Goal: Task Accomplishment & Management: Complete application form

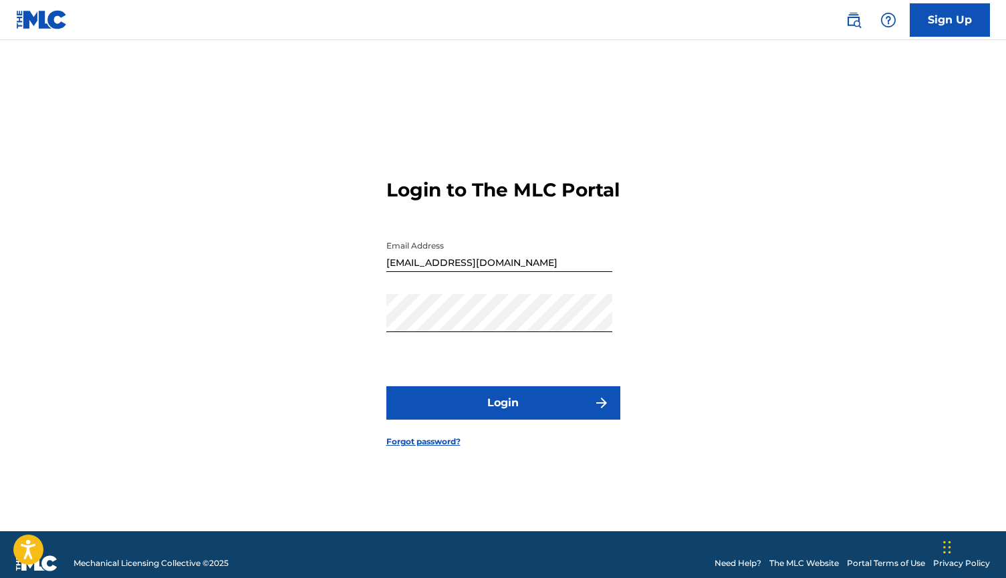
click at [515, 420] on button "Login" at bounding box center [503, 402] width 234 height 33
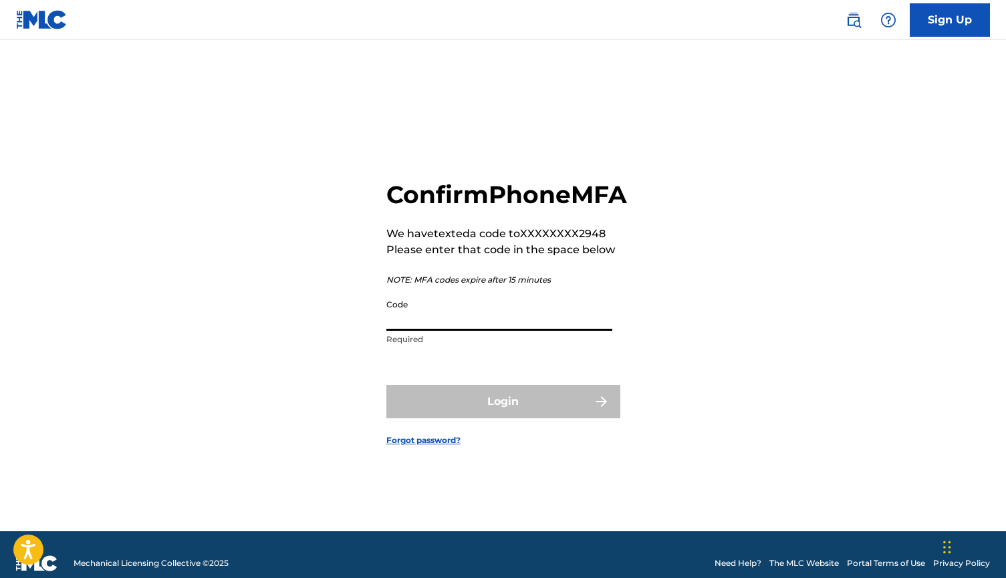
click at [463, 331] on input "Code" at bounding box center [499, 312] width 226 height 38
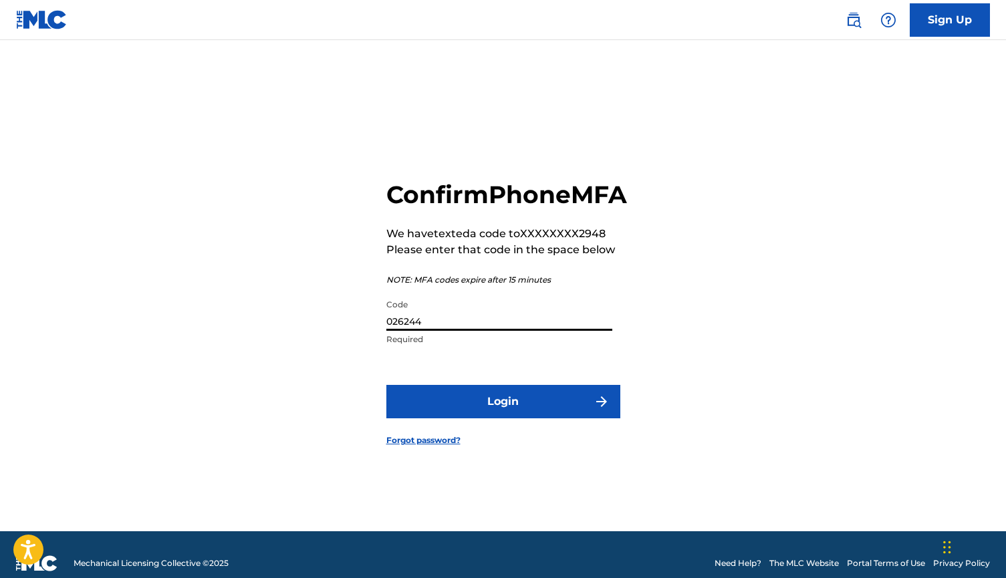
type input "026244"
click at [478, 418] on button "Login" at bounding box center [503, 401] width 234 height 33
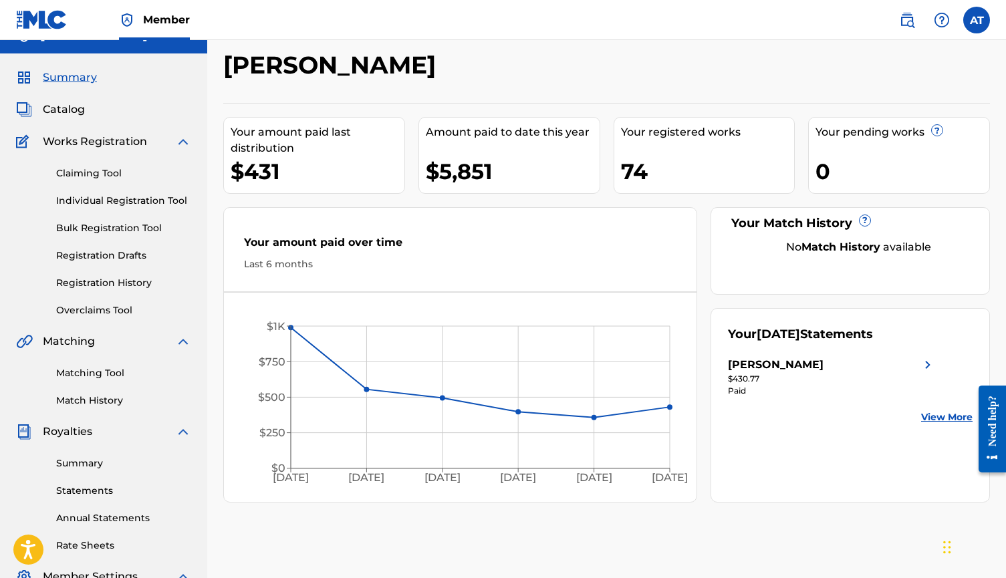
scroll to position [25, 0]
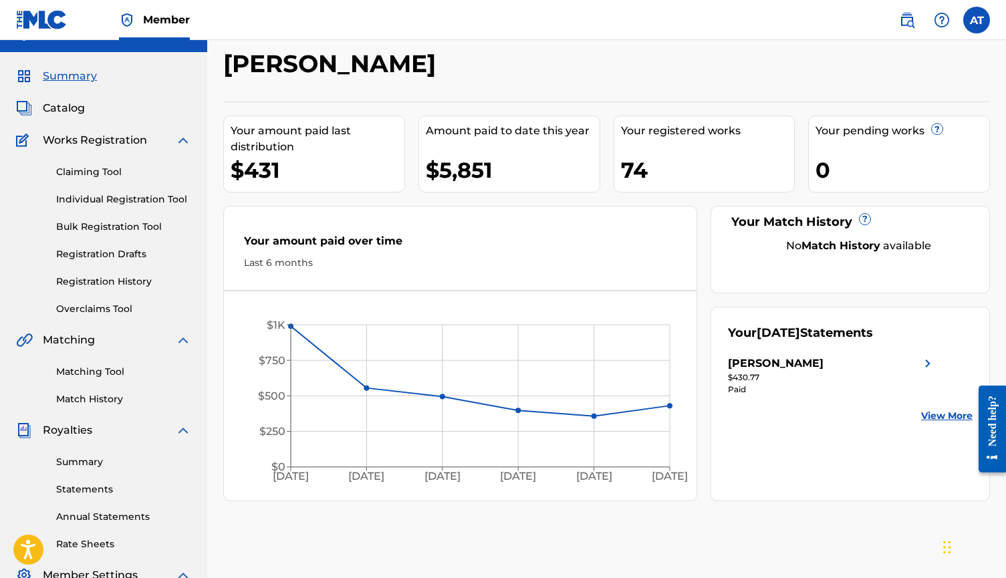
click at [91, 206] on link "Individual Registration Tool" at bounding box center [123, 199] width 135 height 14
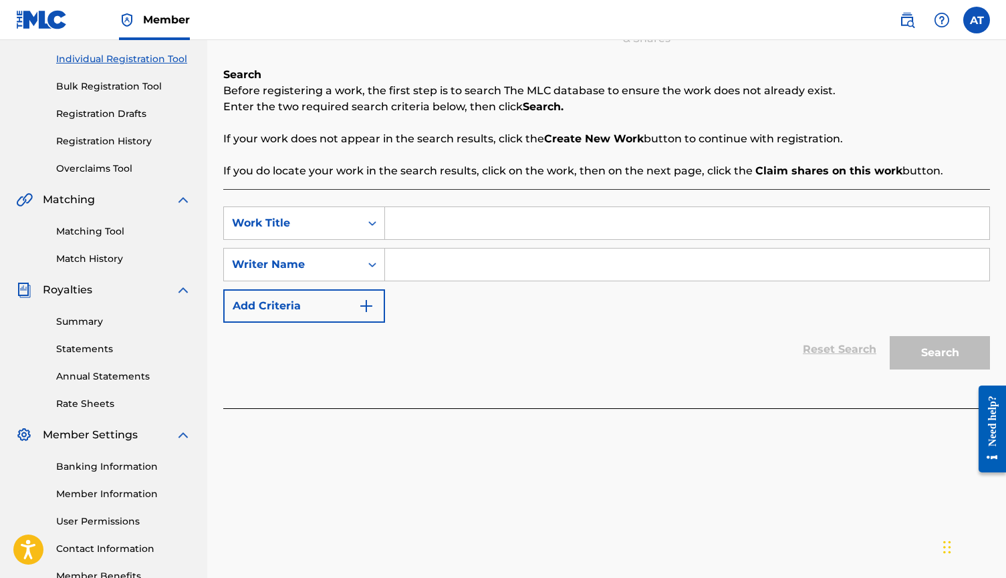
scroll to position [213, 0]
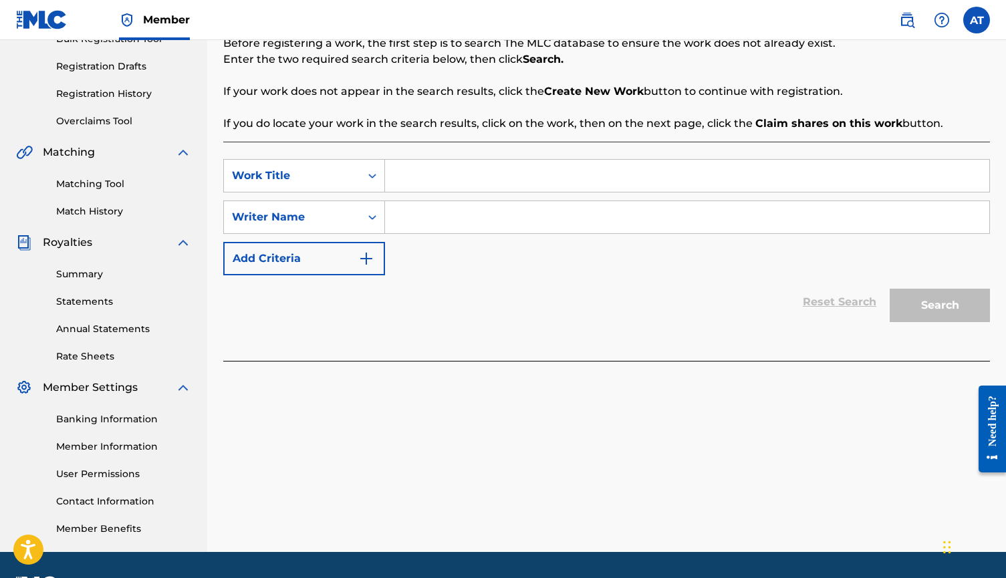
click at [486, 178] on input "Search Form" at bounding box center [687, 176] width 604 height 32
type input "[PERSON_NAME] be loved"
click at [549, 212] on input "Search Form" at bounding box center [687, 217] width 604 height 32
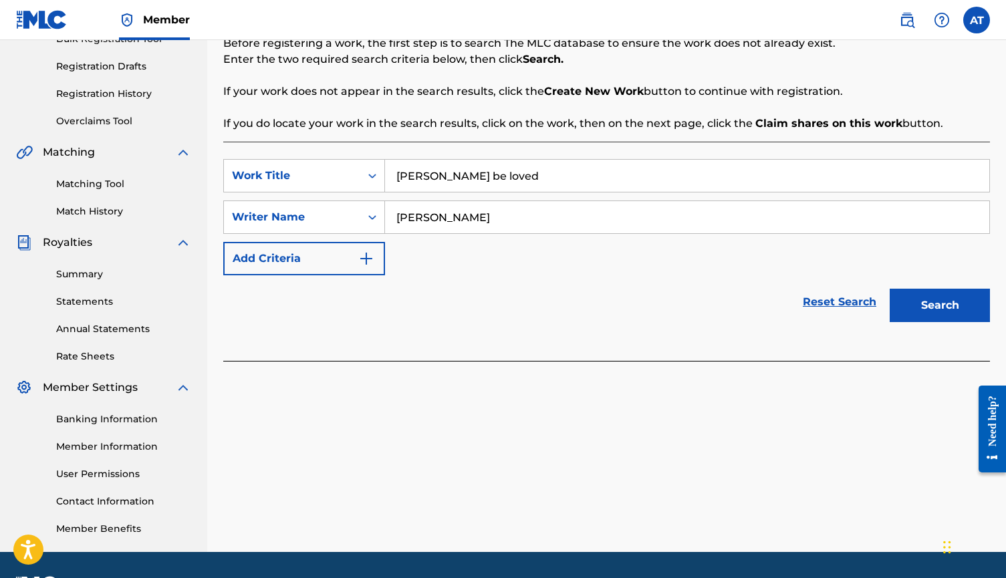
type input "[PERSON_NAME]"
drag, startPoint x: 712, startPoint y: 277, endPoint x: 956, endPoint y: 297, distance: 244.1
click at [956, 297] on button "Search" at bounding box center [940, 305] width 100 height 33
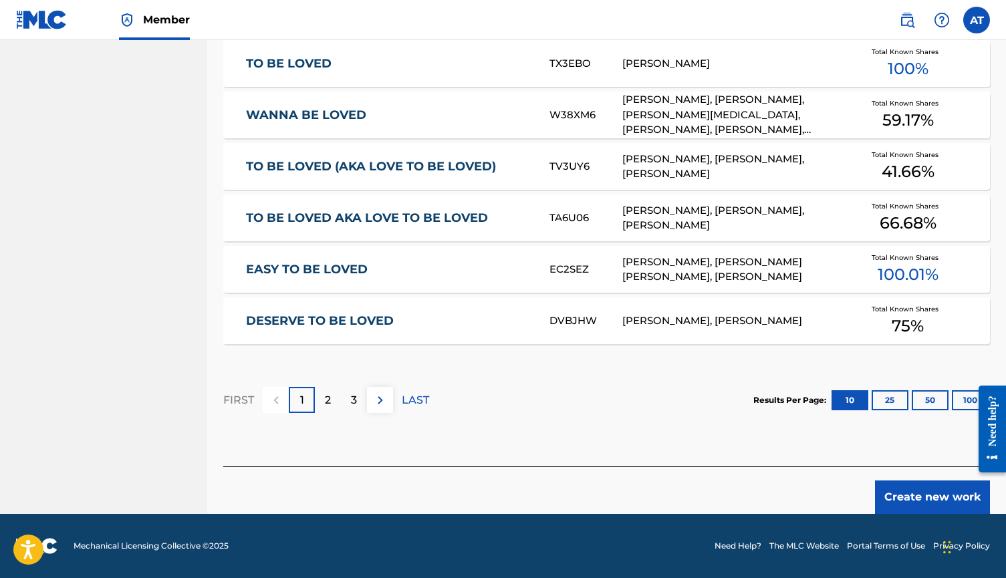
click at [900, 494] on button "Create new work" at bounding box center [932, 497] width 115 height 33
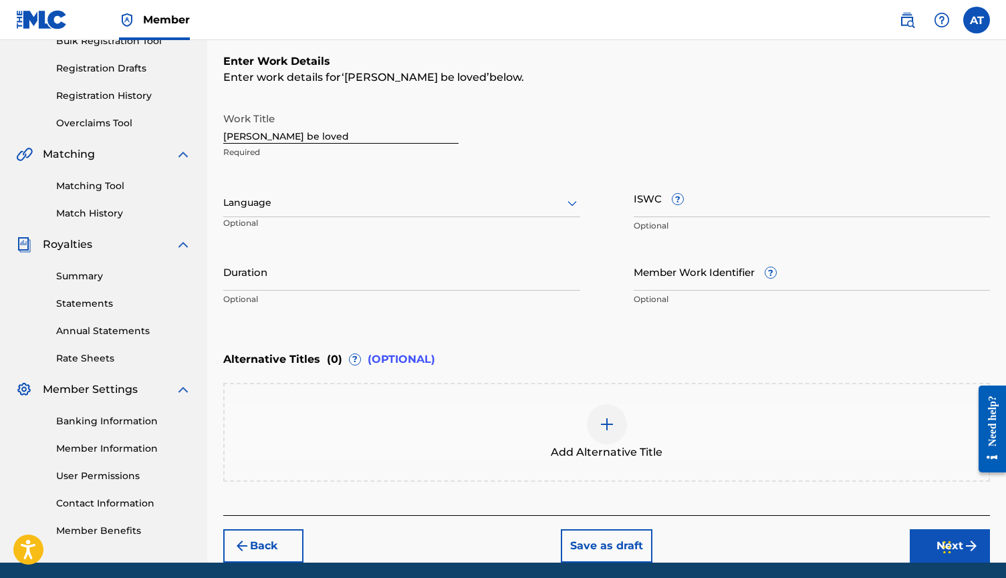
scroll to position [184, 0]
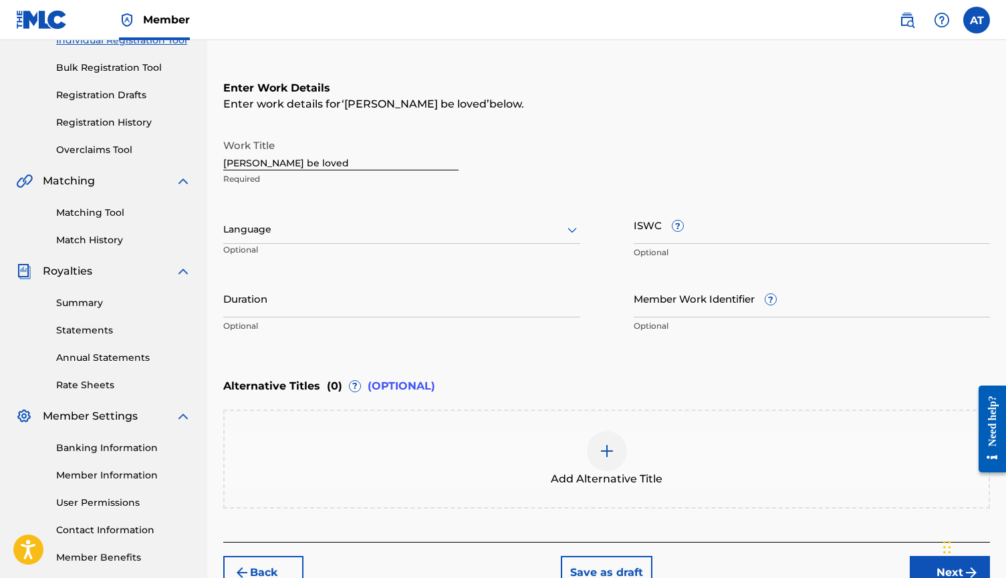
click at [299, 165] on input "[PERSON_NAME] be loved" at bounding box center [340, 151] width 235 height 38
click at [250, 162] on input "[PERSON_NAME] be loved" at bounding box center [340, 151] width 235 height 38
click at [313, 161] on input "wanna be loved" at bounding box center [340, 151] width 235 height 38
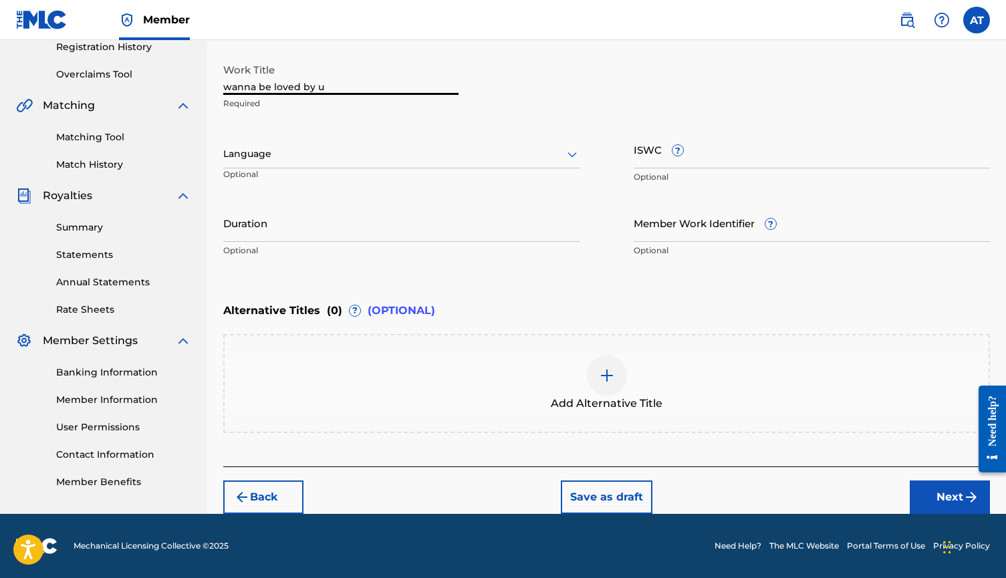
scroll to position [259, 0]
type input "wanna be loved by u"
click at [660, 286] on div "Enter Work Details Enter work details for ‘ wanna be loved by u ’ below. Work T…" at bounding box center [606, 134] width 767 height 323
click at [954, 500] on button "Next" at bounding box center [950, 497] width 80 height 33
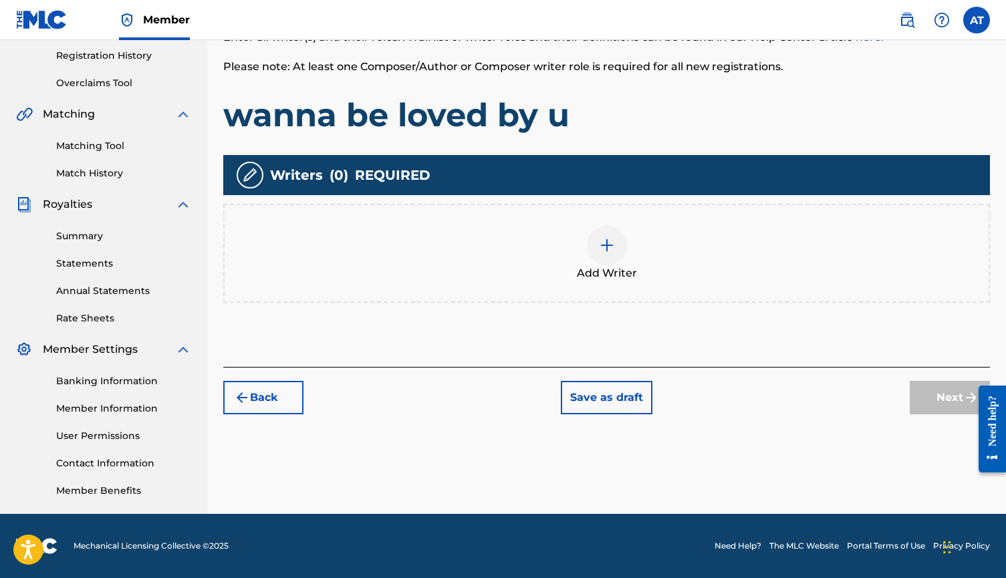
scroll to position [251, 0]
click at [508, 285] on div "Add Writer" at bounding box center [606, 253] width 767 height 99
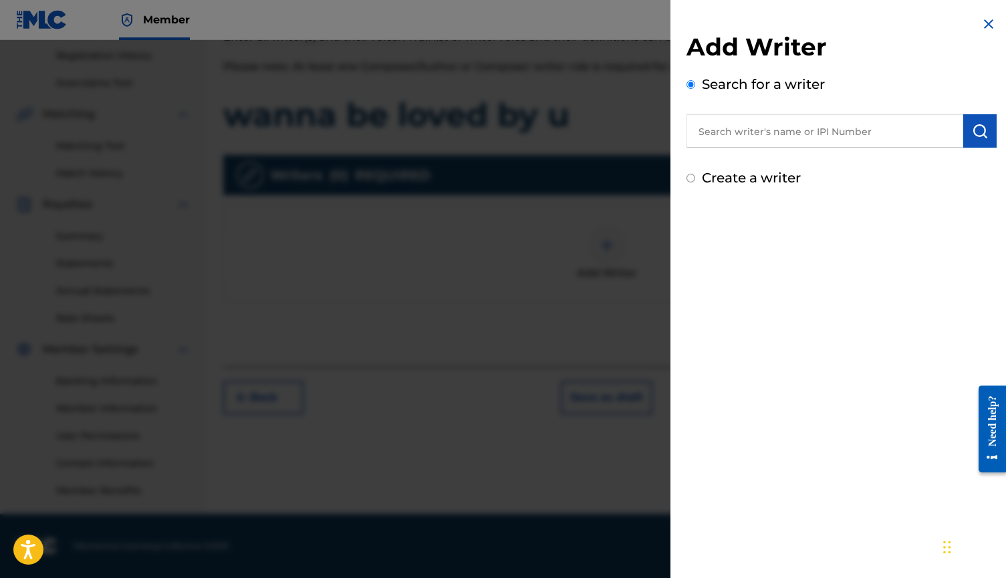
click at [731, 139] on input "text" at bounding box center [824, 130] width 277 height 33
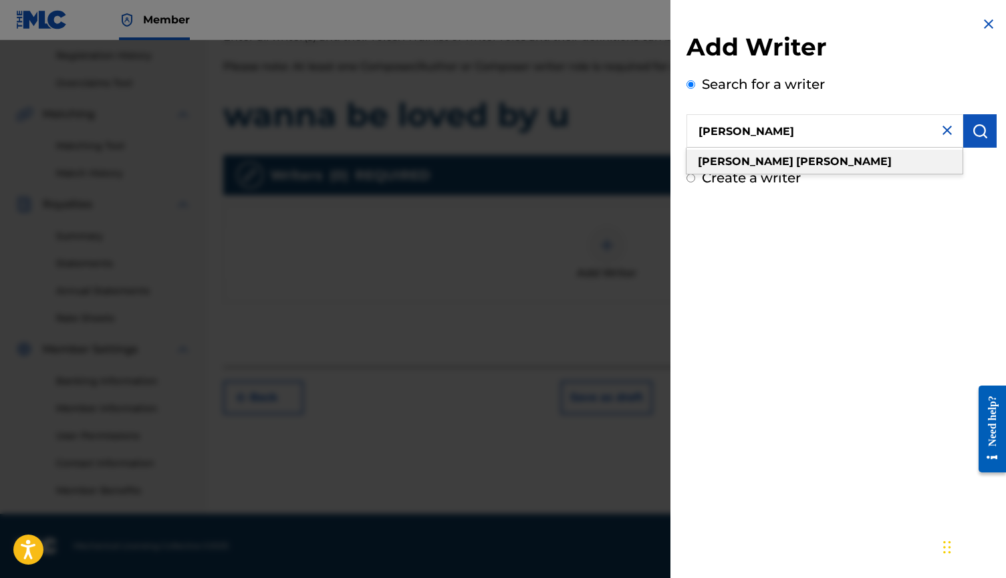
click at [747, 152] on div "[PERSON_NAME]" at bounding box center [824, 162] width 276 height 24
type input "[PERSON_NAME]"
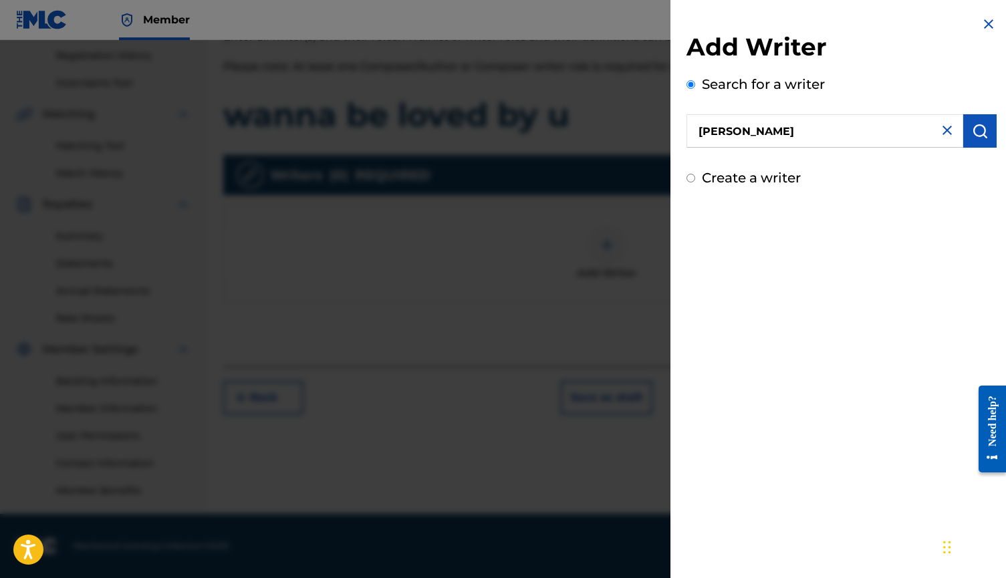
click at [965, 132] on button "submit" at bounding box center [979, 130] width 33 height 33
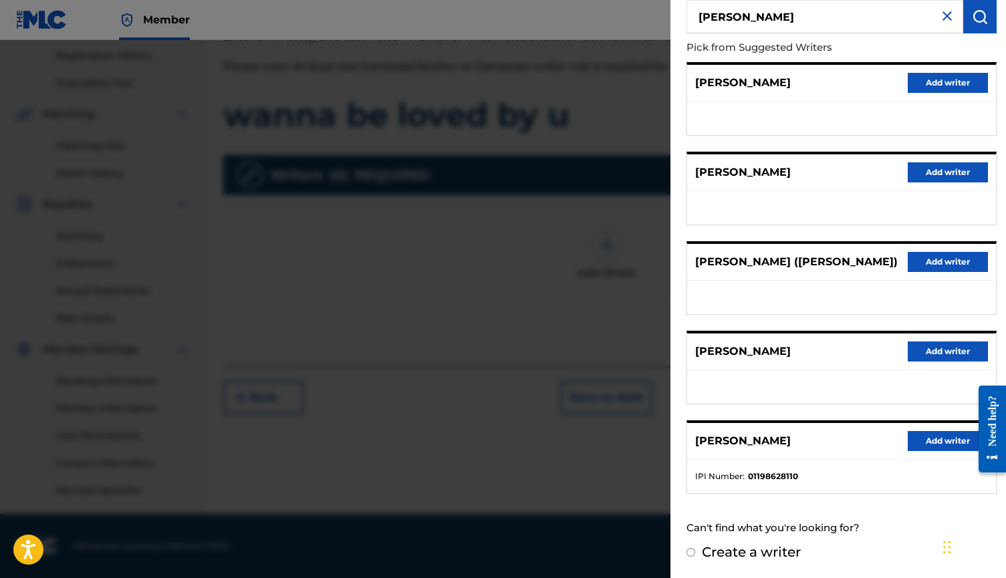
click at [928, 444] on button "Add writer" at bounding box center [948, 441] width 80 height 20
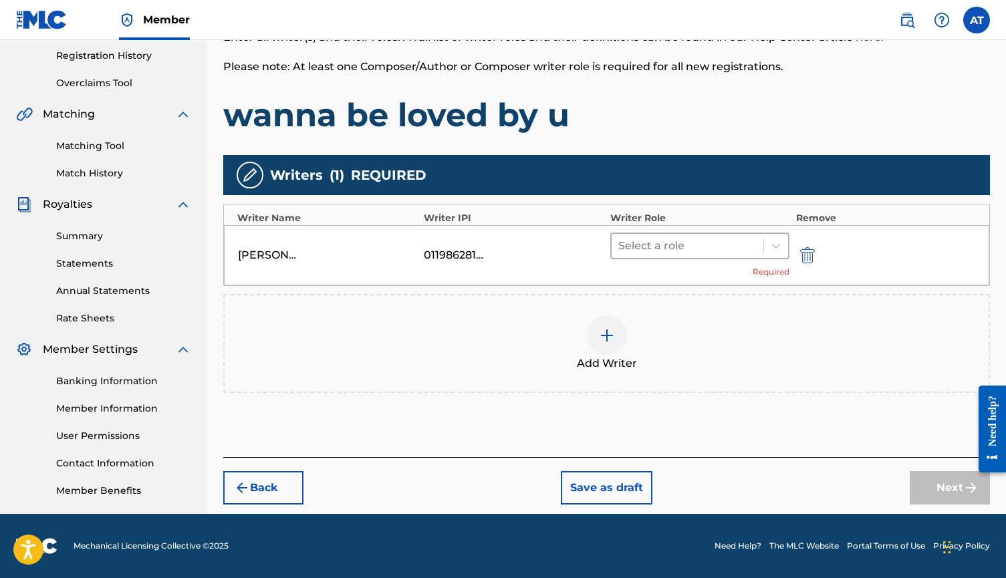
click at [735, 251] on div at bounding box center [687, 246] width 138 height 19
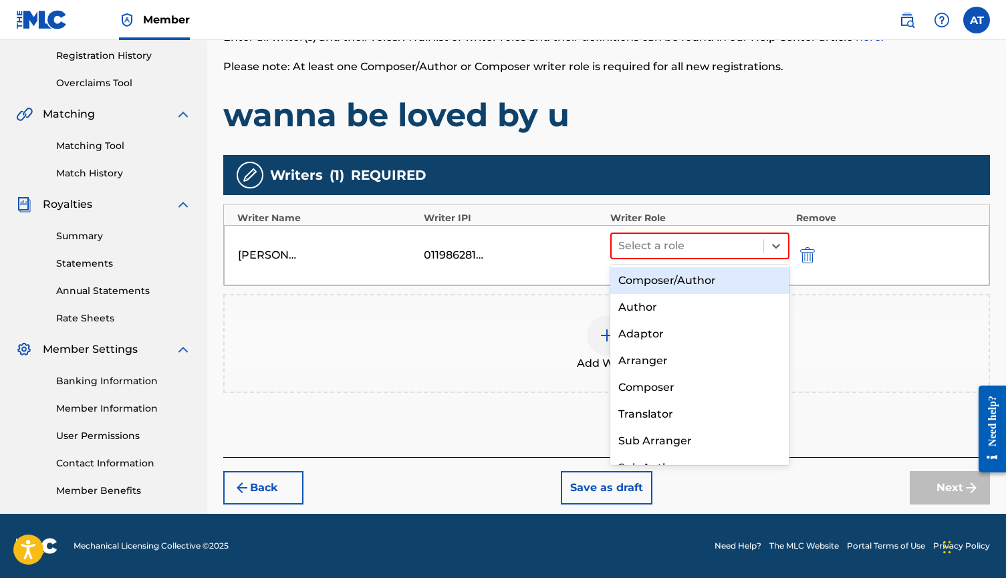
click at [694, 285] on div "Composer/Author" at bounding box center [699, 280] width 179 height 27
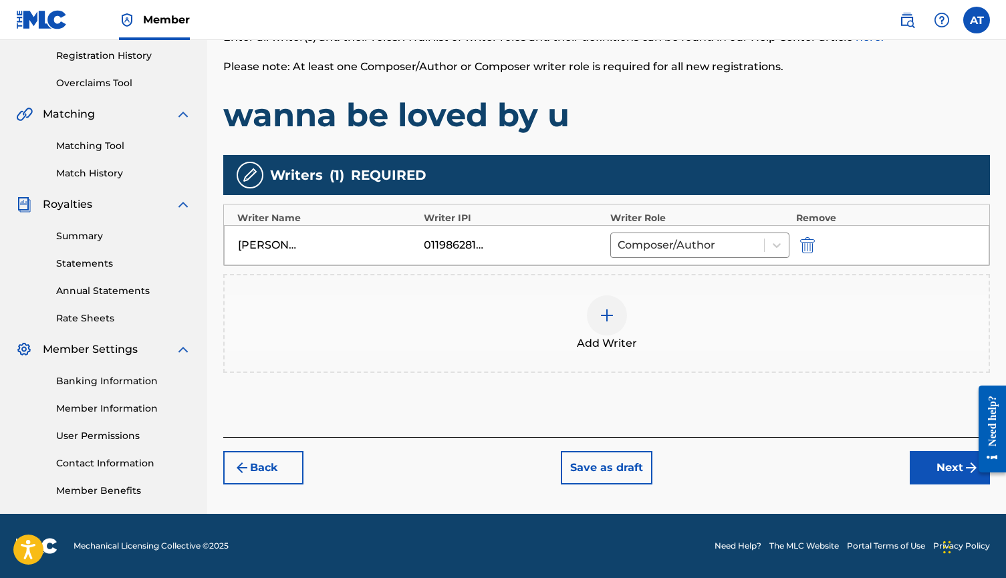
click at [621, 326] on div at bounding box center [607, 315] width 40 height 40
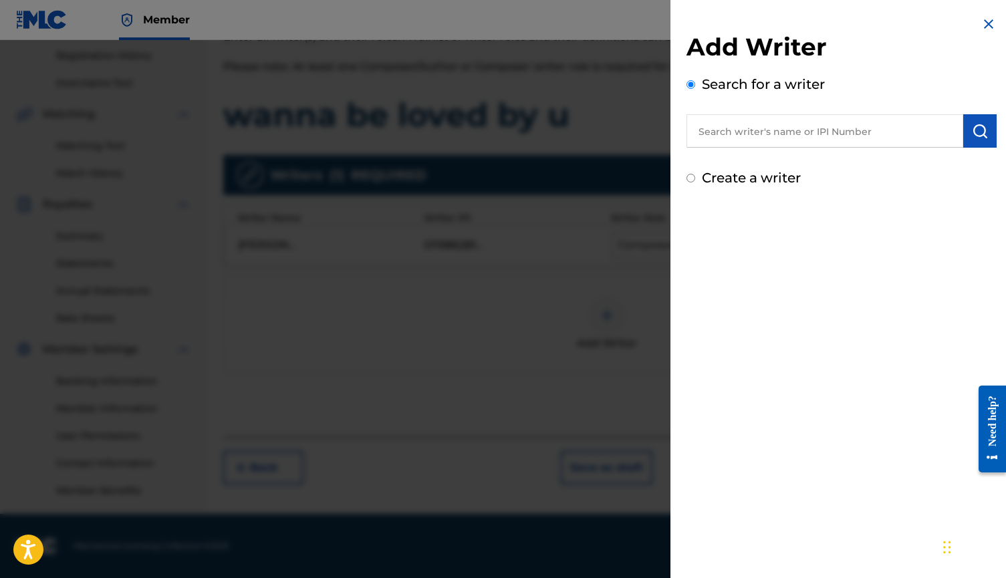
click at [791, 131] on input "text" at bounding box center [824, 130] width 277 height 33
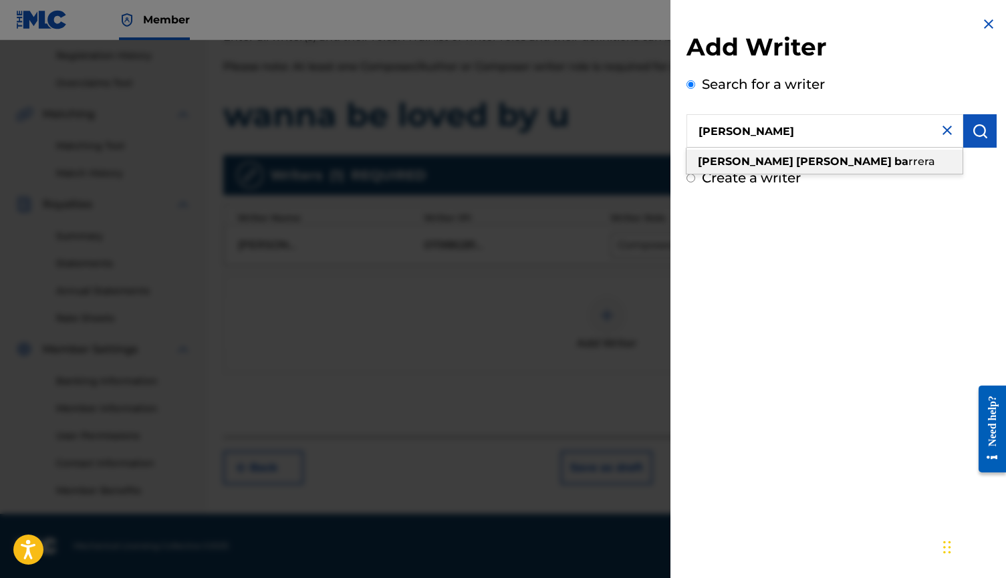
click at [796, 155] on div "[PERSON_NAME] ba rrera" at bounding box center [824, 162] width 276 height 24
type input "[PERSON_NAME]"
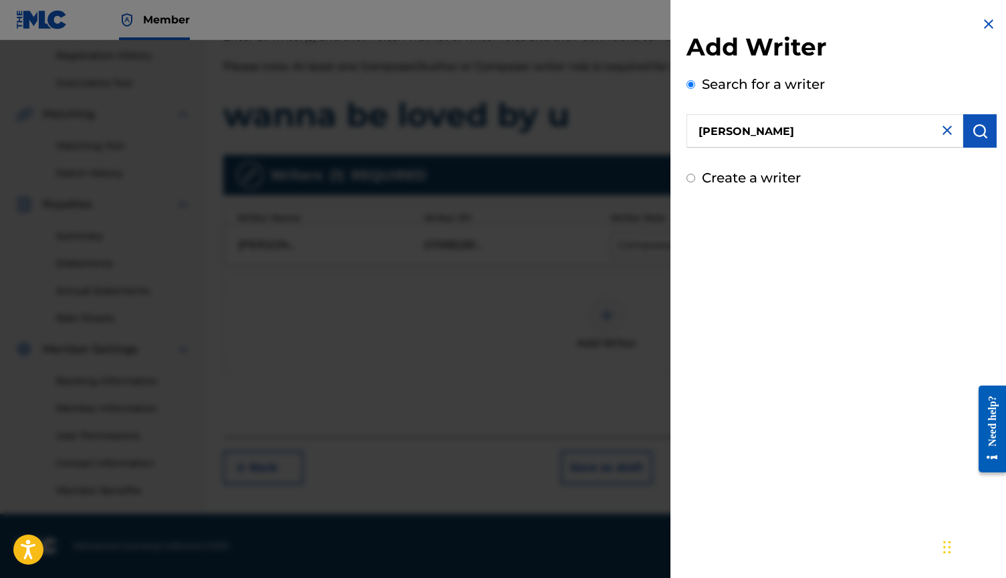
click at [977, 136] on img "submit" at bounding box center [980, 131] width 16 height 16
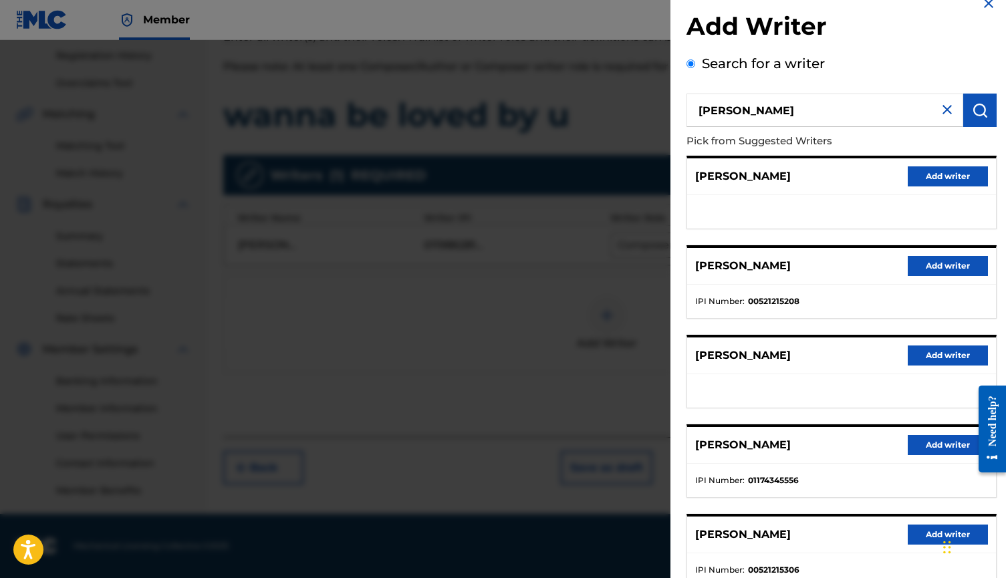
scroll to position [28, 0]
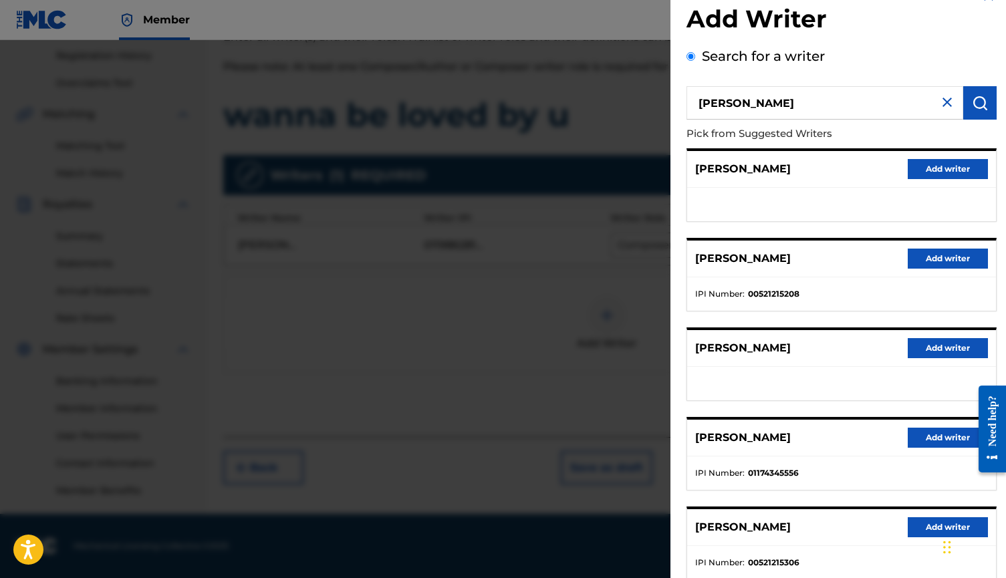
click at [923, 257] on button "Add writer" at bounding box center [948, 259] width 80 height 20
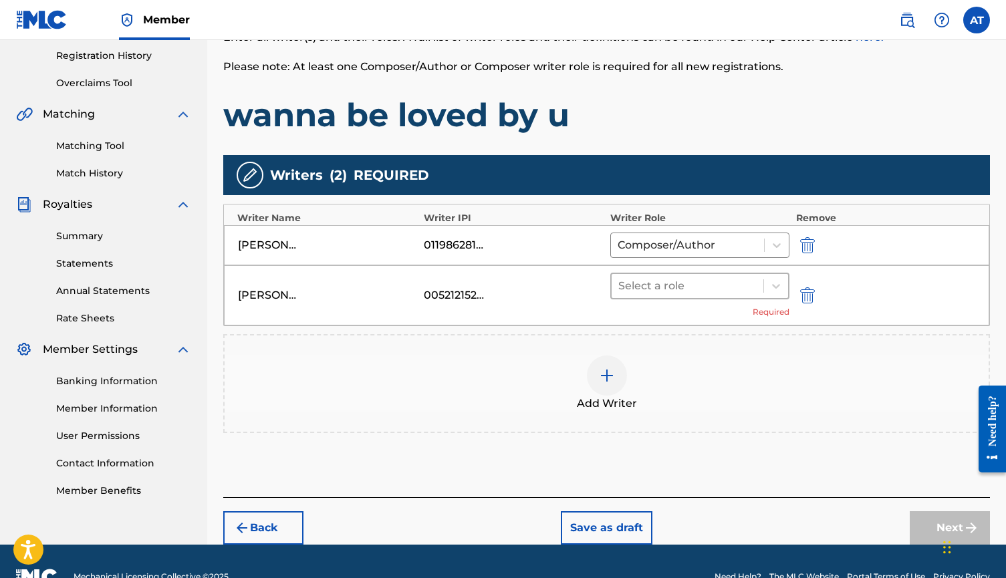
click at [739, 283] on div at bounding box center [687, 286] width 138 height 19
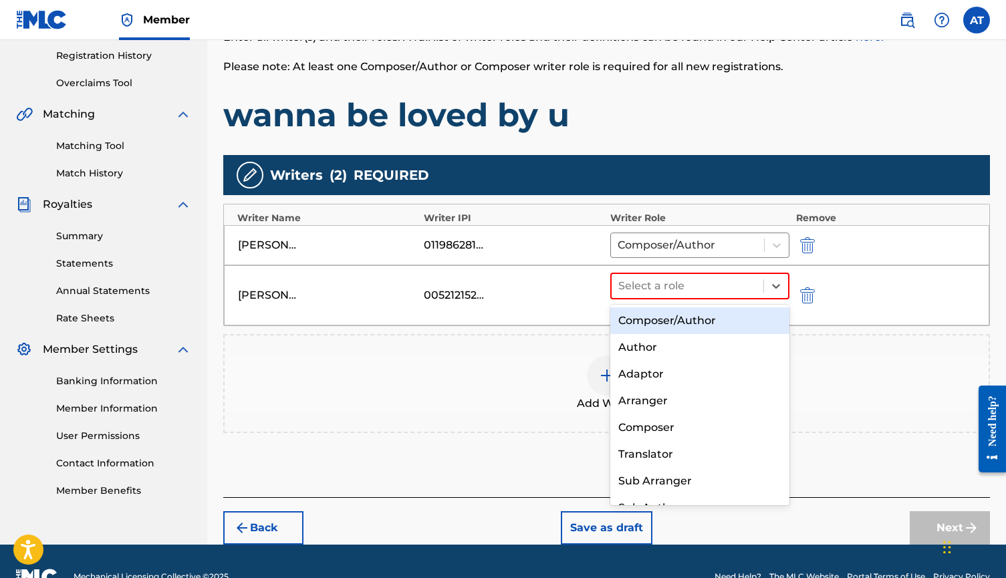
click at [703, 315] on div "Composer/Author" at bounding box center [699, 320] width 179 height 27
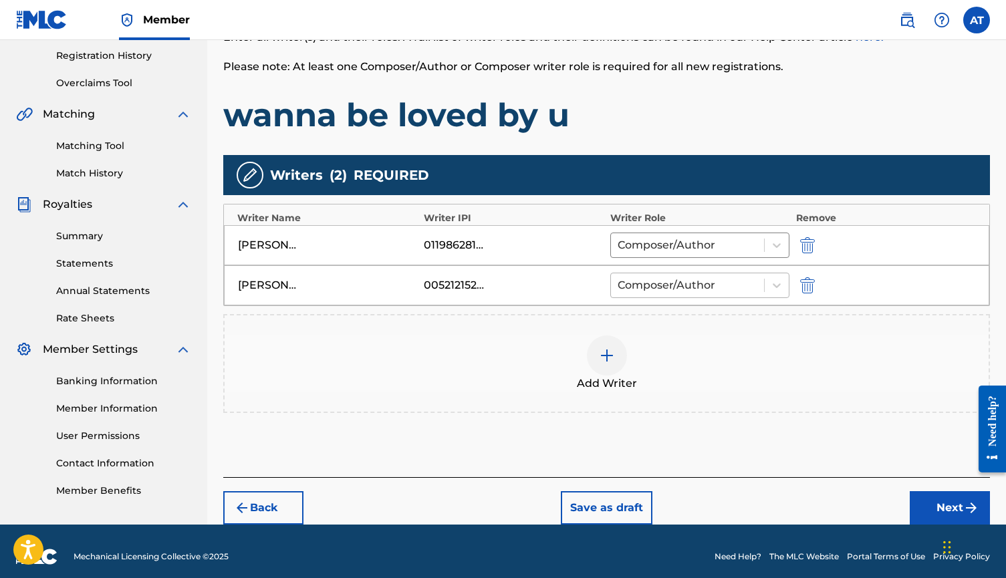
click at [700, 285] on div at bounding box center [688, 285] width 140 height 19
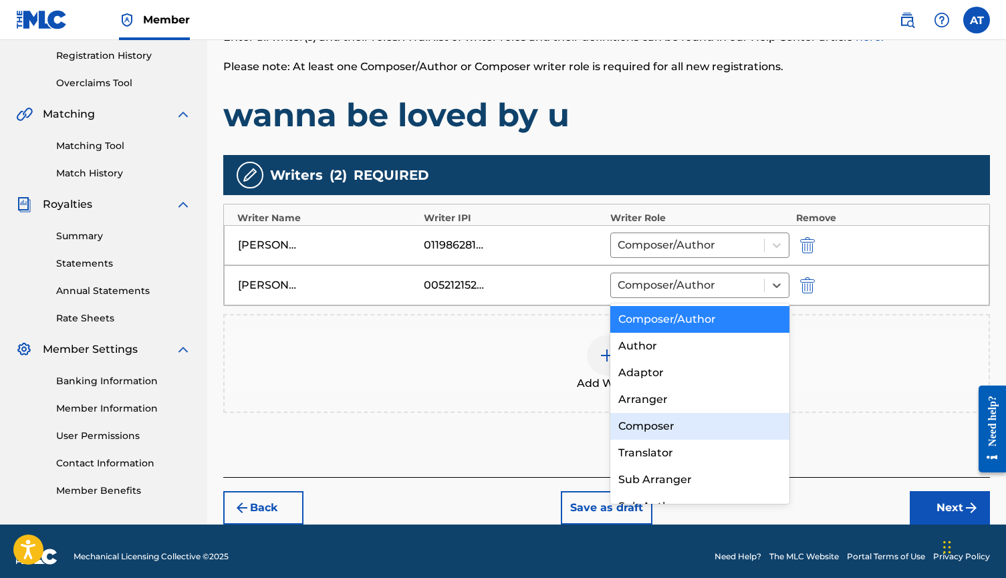
click at [663, 426] on div "Composer" at bounding box center [699, 426] width 179 height 27
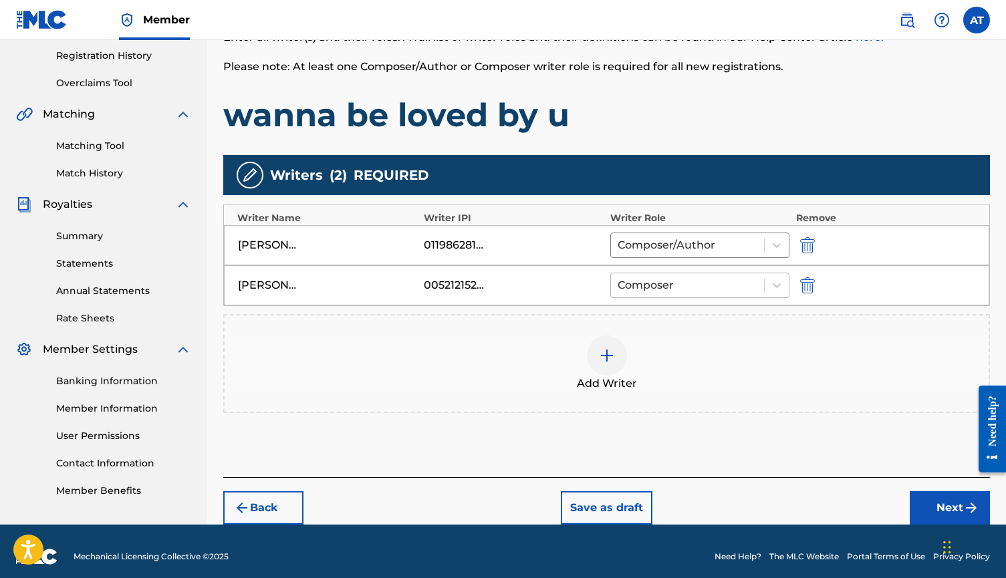
click at [718, 290] on div at bounding box center [688, 285] width 140 height 19
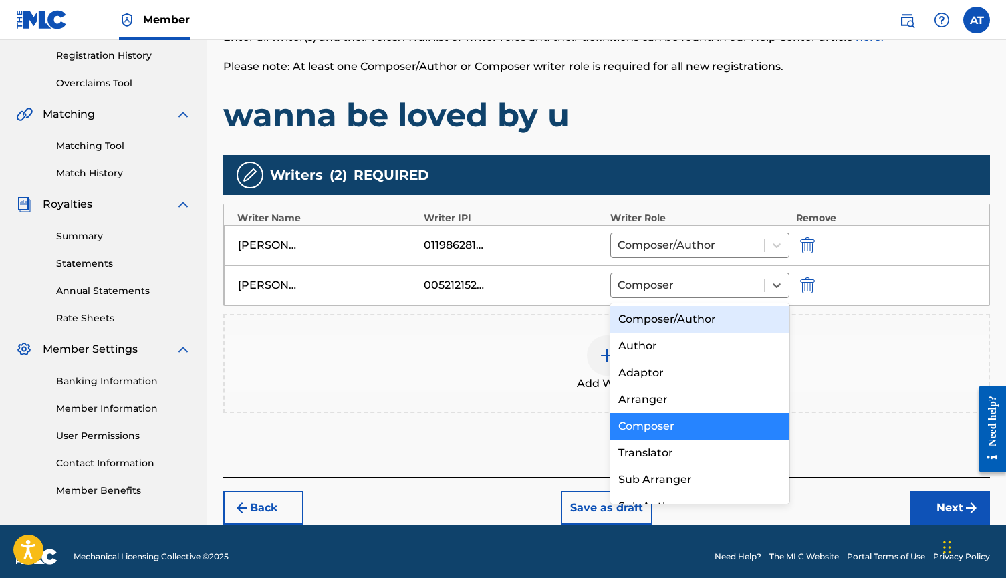
click at [697, 324] on div "Composer/Author" at bounding box center [699, 319] width 179 height 27
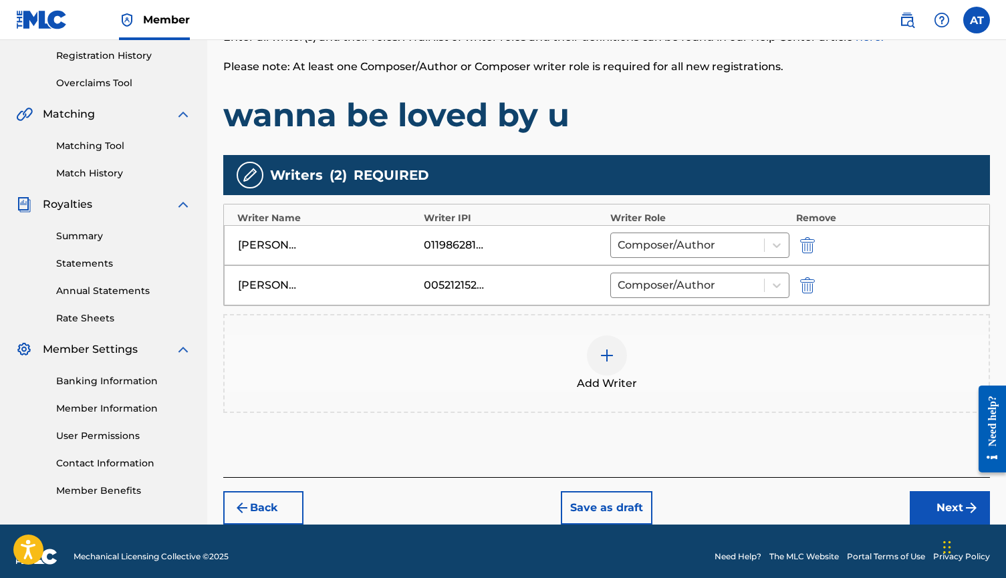
click at [944, 507] on button "Next" at bounding box center [950, 507] width 80 height 33
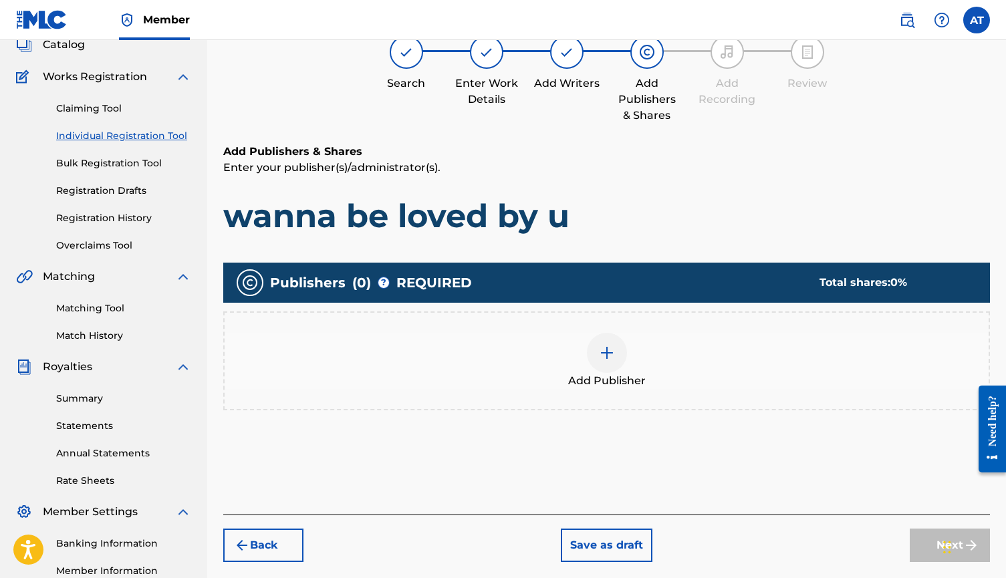
scroll to position [60, 0]
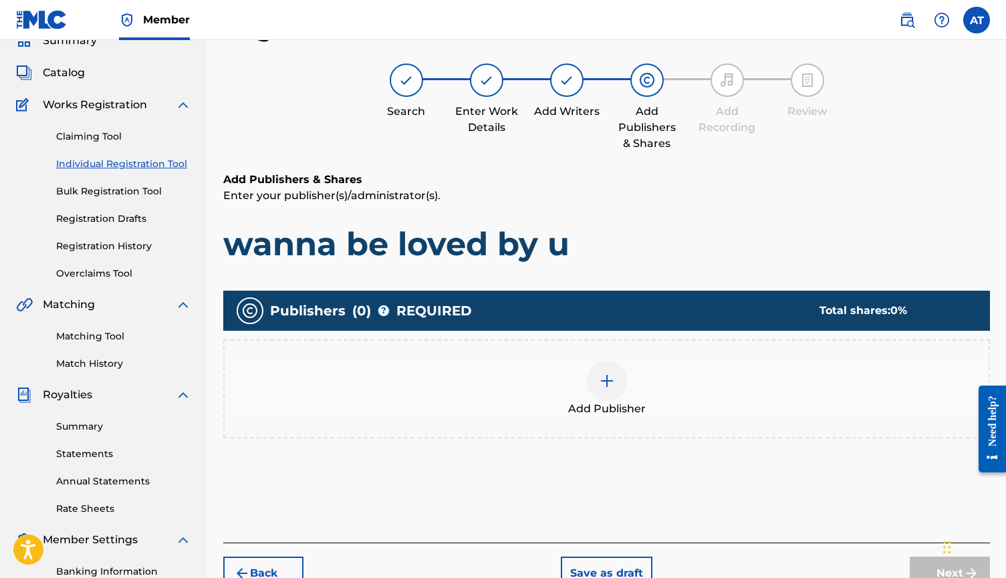
click at [542, 426] on div "Add Publisher" at bounding box center [606, 389] width 767 height 99
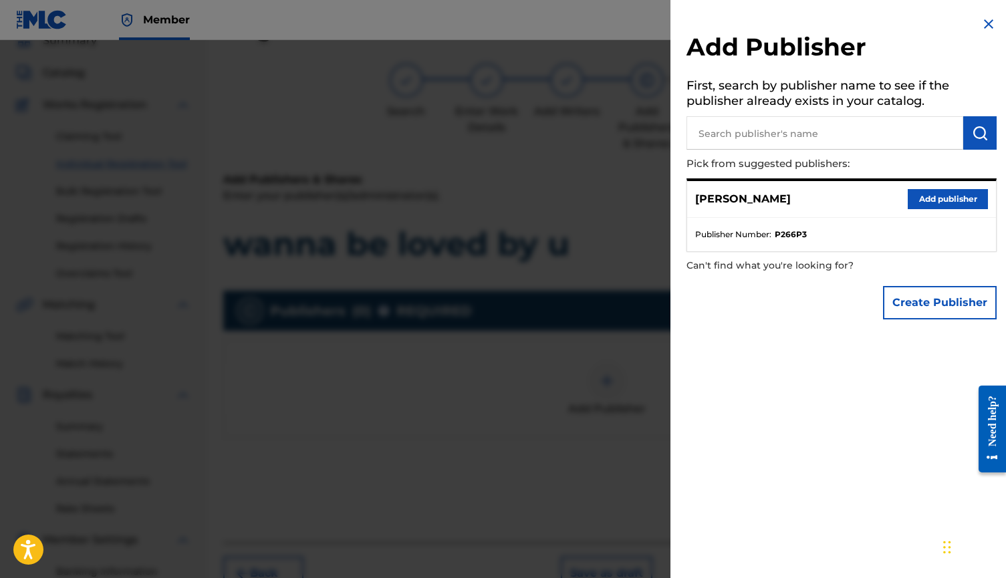
click at [924, 201] on button "Add publisher" at bounding box center [948, 199] width 80 height 20
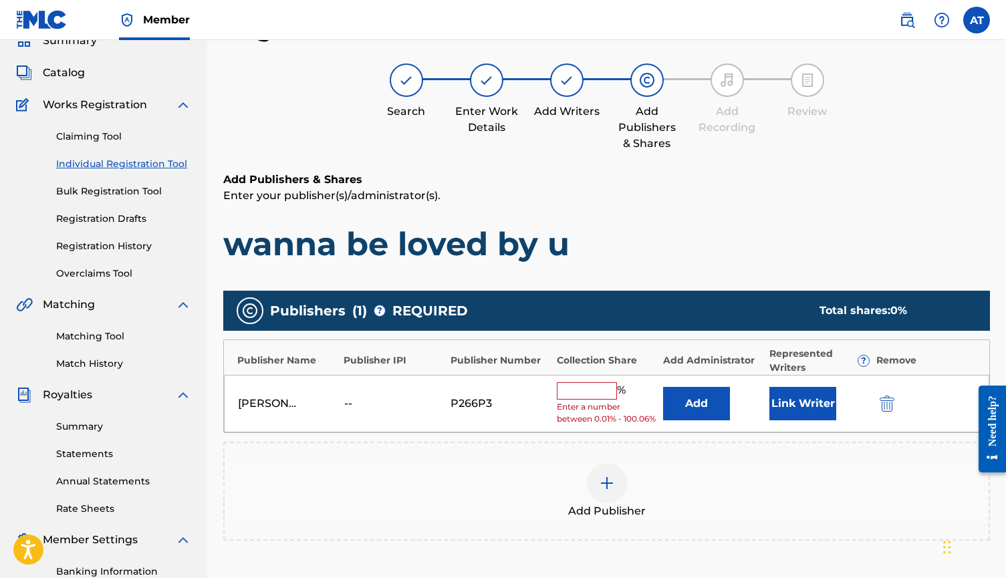
click at [599, 388] on input "text" at bounding box center [587, 390] width 60 height 17
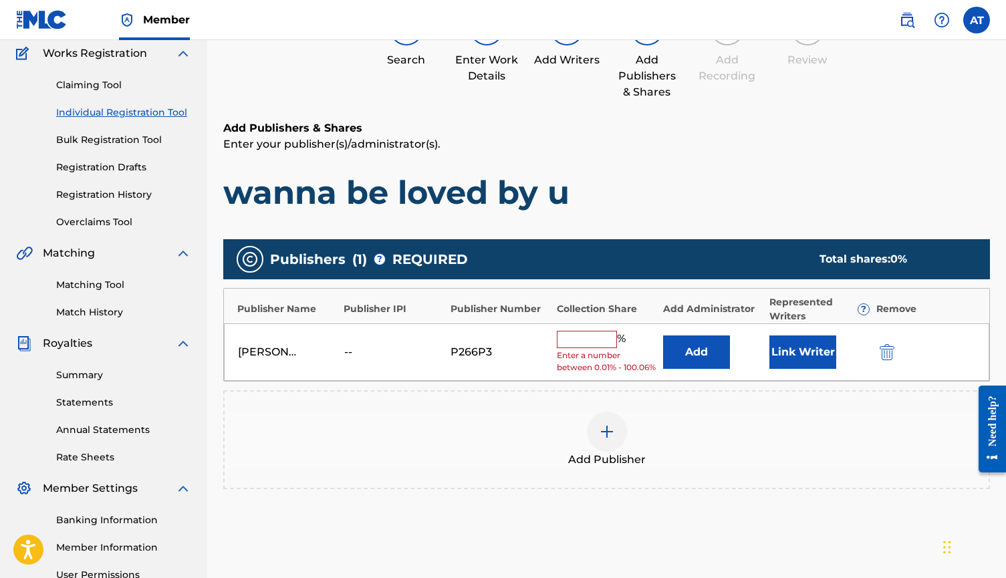
scroll to position [116, 0]
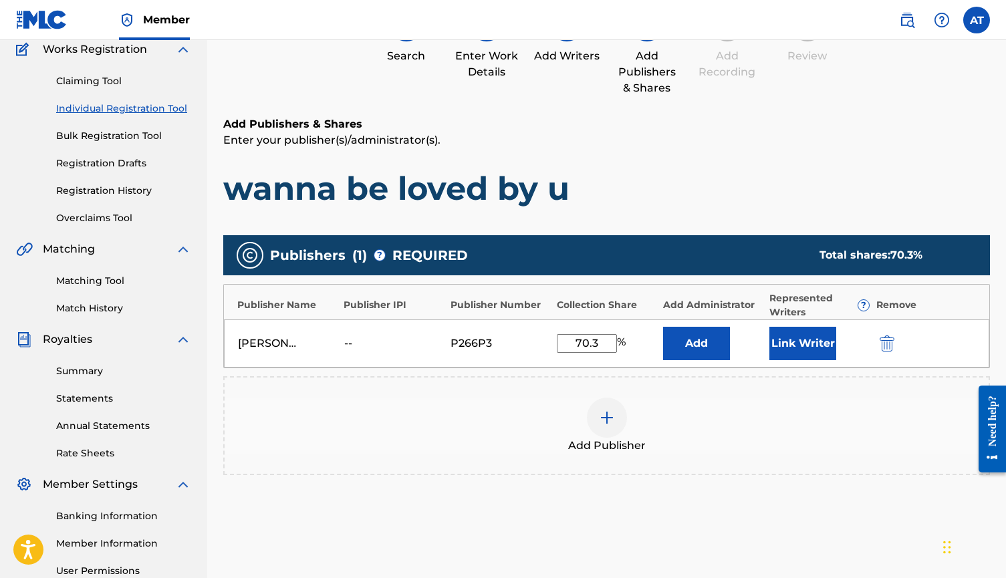
type input "70.3"
click at [603, 434] on div at bounding box center [607, 418] width 40 height 40
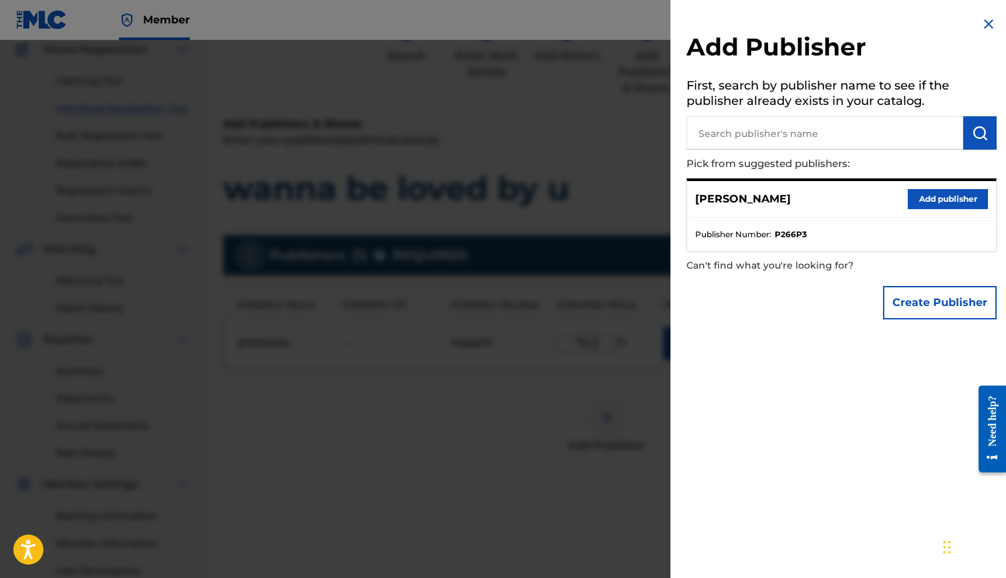
click at [753, 140] on input "text" at bounding box center [824, 132] width 277 height 33
type input "[PERSON_NAME]"
click at [972, 134] on img "submit" at bounding box center [980, 133] width 16 height 16
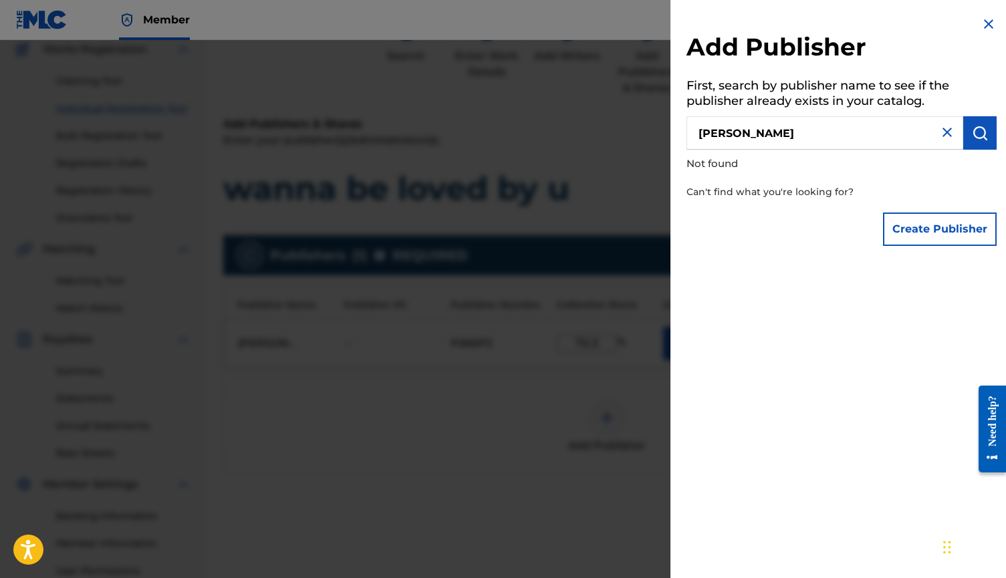
click at [910, 229] on button "Create Publisher" at bounding box center [940, 229] width 114 height 33
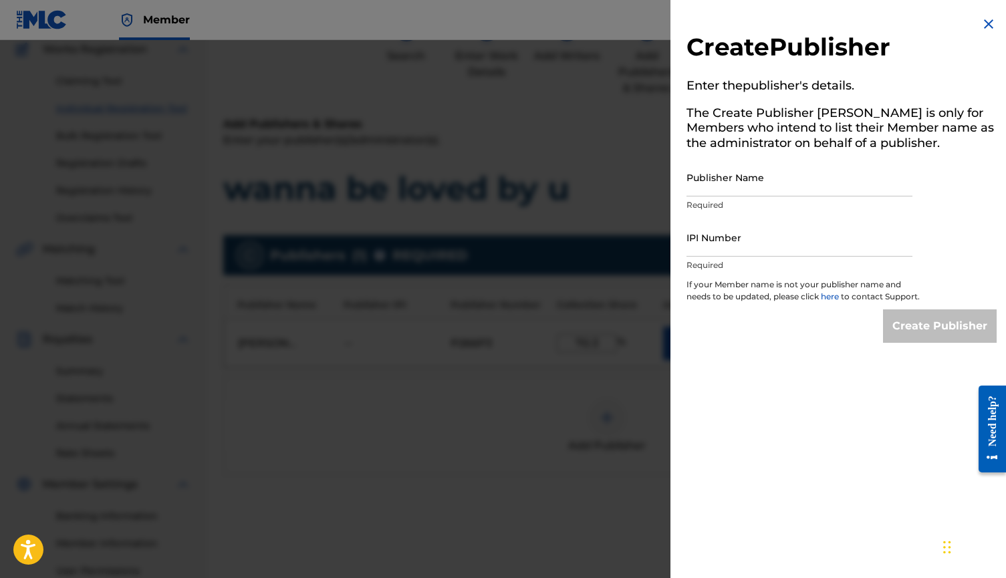
click at [756, 191] on input "Publisher Name" at bounding box center [799, 177] width 226 height 38
type input "[PERSON_NAME]"
click at [760, 247] on input "IPI Number" at bounding box center [799, 238] width 226 height 38
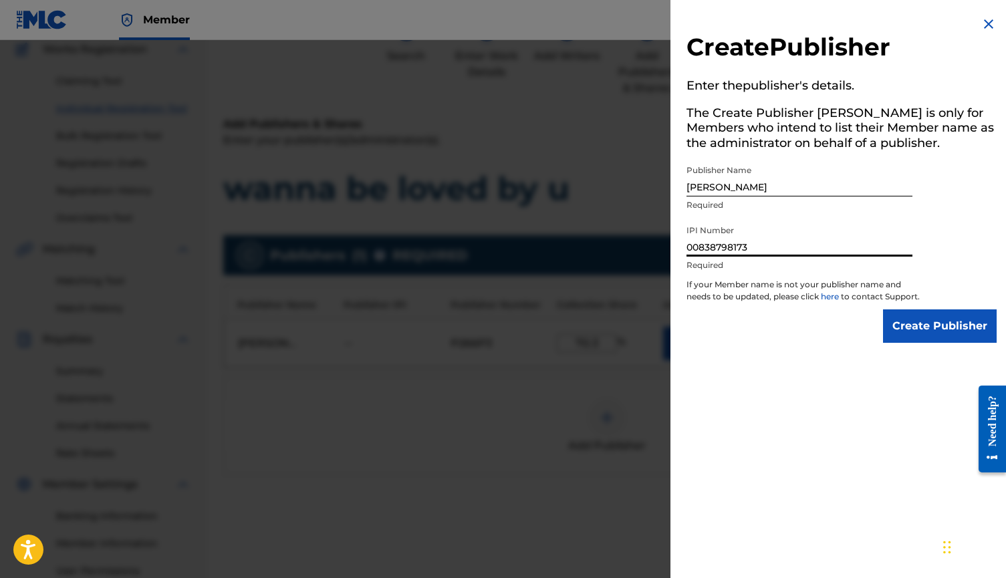
type input "00838798173"
click at [841, 359] on div "Create Publisher Enter the publisher 's details. The Create Publisher button is…" at bounding box center [841, 179] width 342 height 359
click at [941, 335] on input "Create Publisher" at bounding box center [940, 325] width 114 height 33
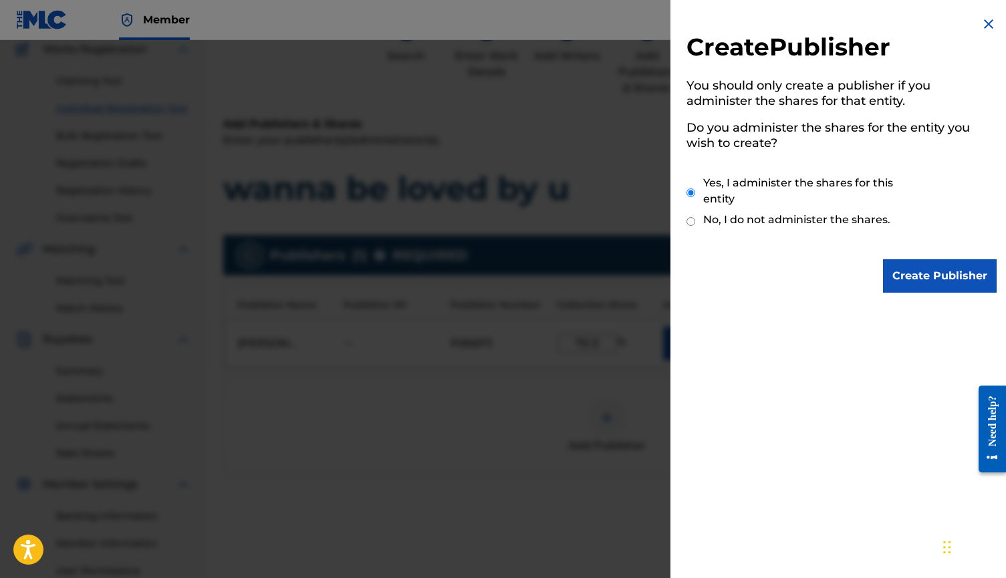
click at [909, 283] on input "Create Publisher" at bounding box center [940, 275] width 114 height 33
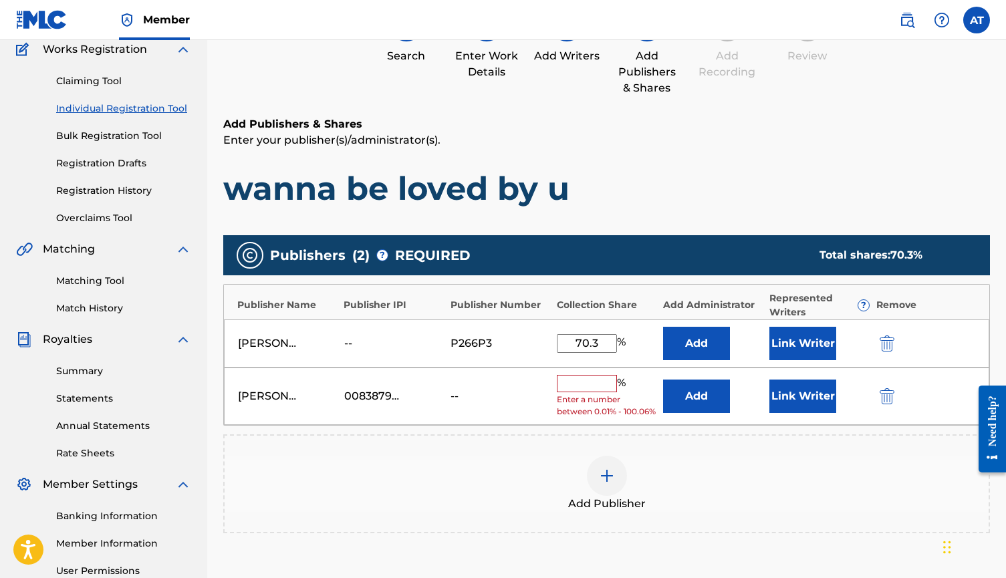
click at [587, 378] on input "text" at bounding box center [587, 383] width 60 height 17
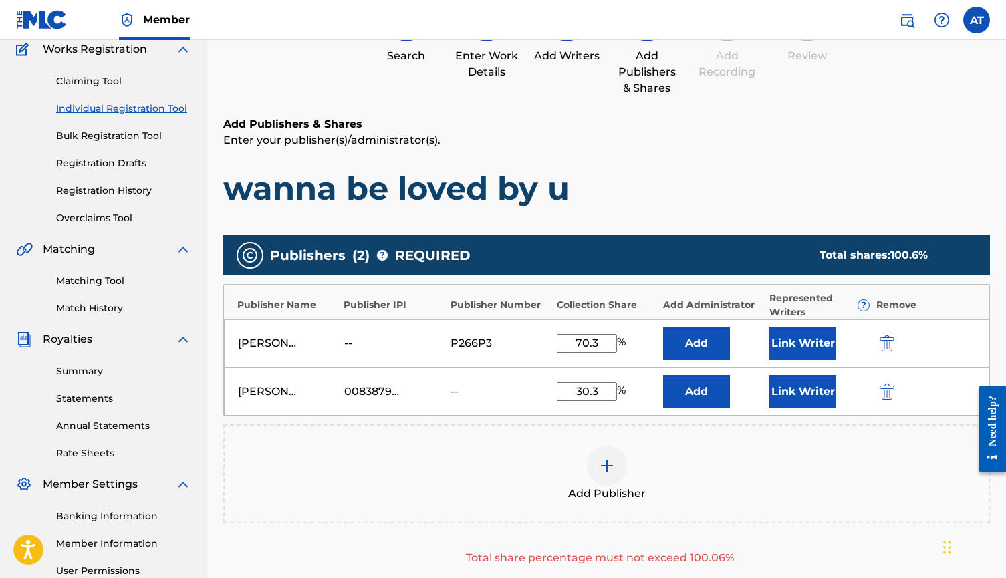
click at [572, 426] on div "Add Publisher" at bounding box center [606, 473] width 767 height 99
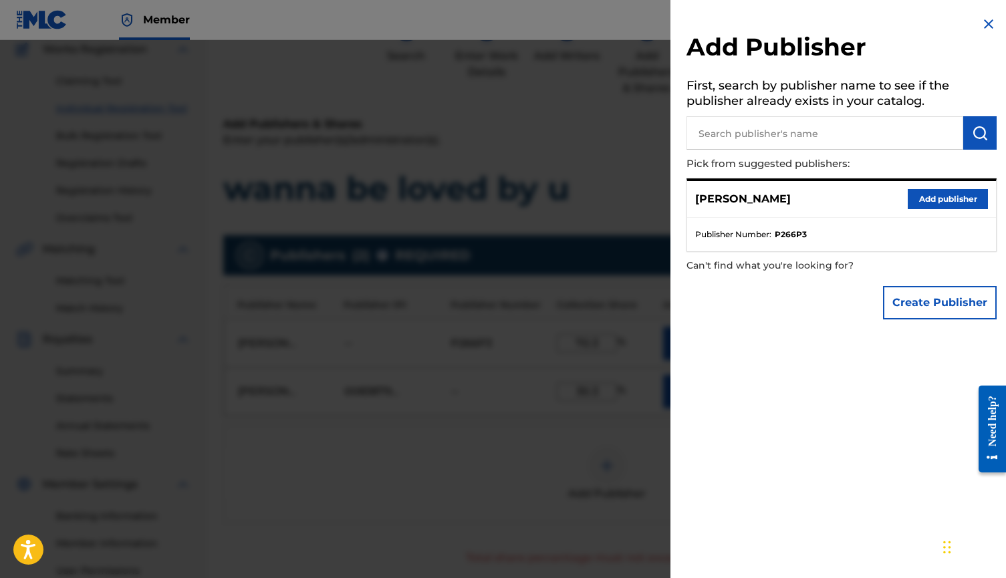
click at [984, 24] on img at bounding box center [988, 24] width 16 height 16
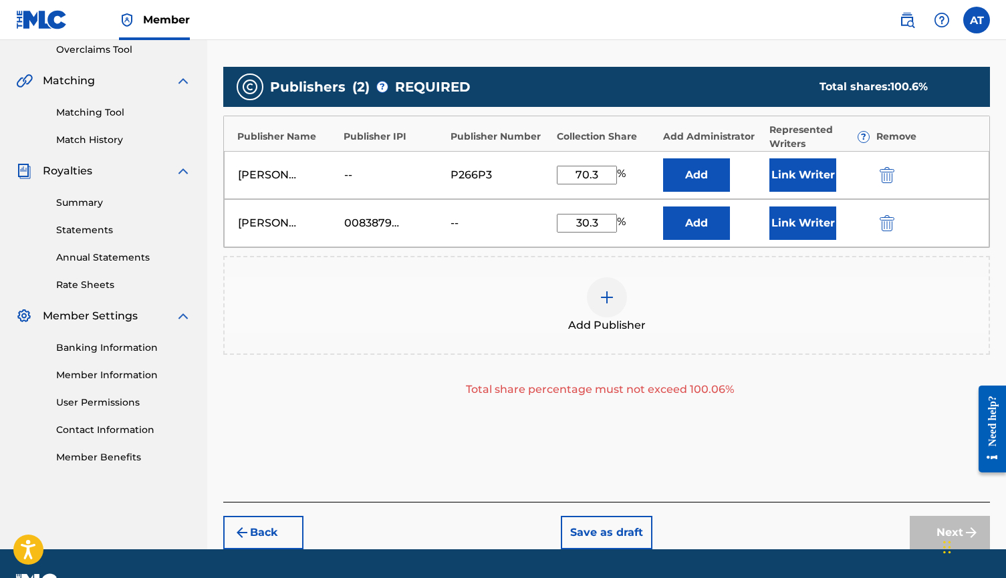
scroll to position [283, 0]
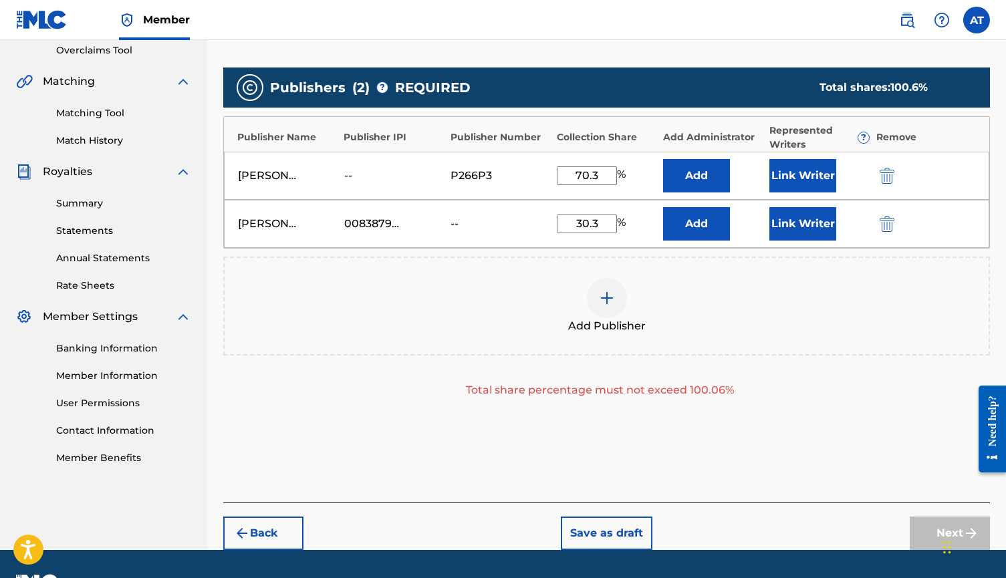
click at [600, 215] on div "[PERSON_NAME] 00838798173 -- 30.3 % Add Link Writer" at bounding box center [606, 224] width 765 height 48
click at [599, 221] on input "30.3" at bounding box center [587, 224] width 60 height 19
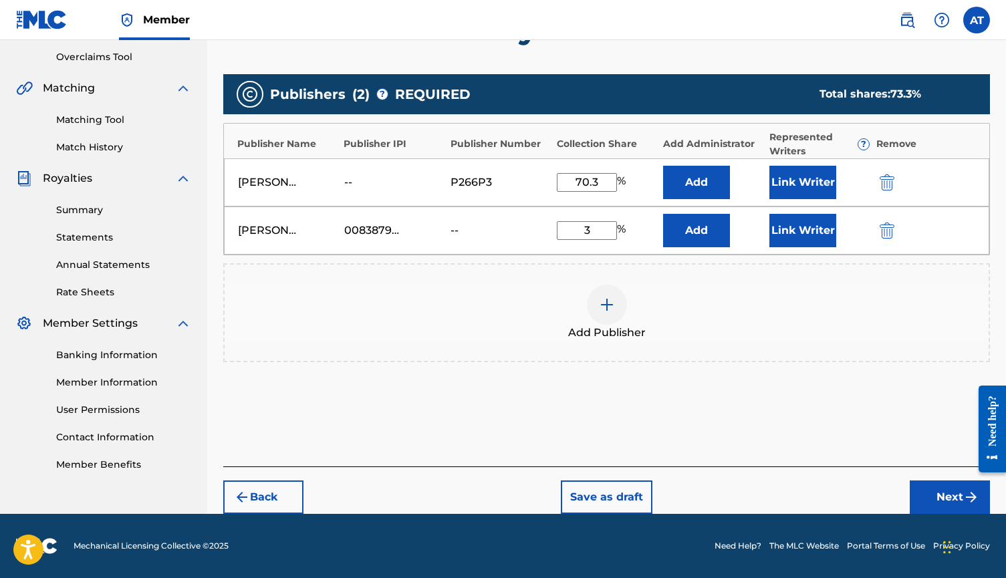
scroll to position [277, 0]
type input "30"
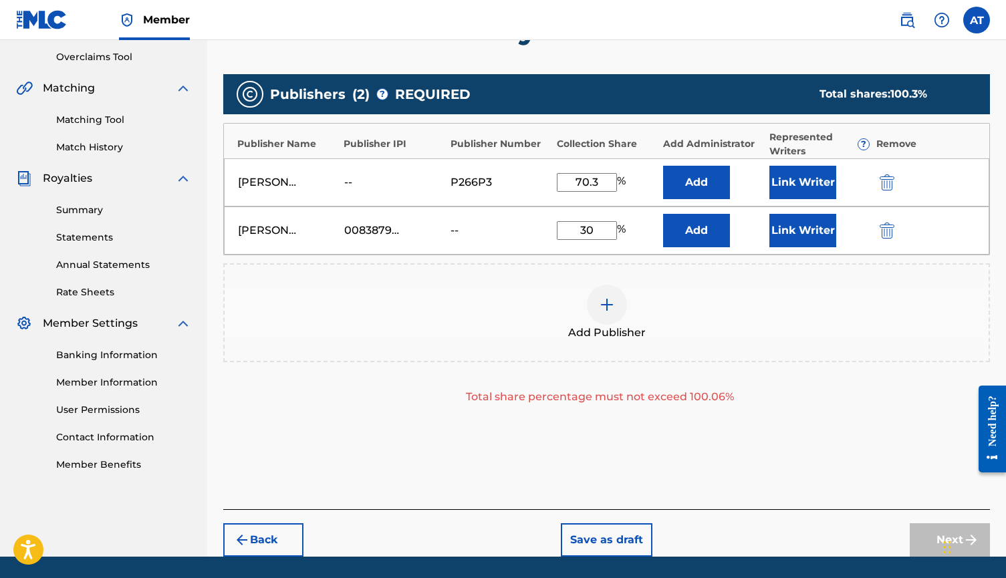
click at [678, 406] on div "Publishers ( 2 ) ? REQUIRED Total shares: 100.3 % Publisher Name Publisher IPI …" at bounding box center [606, 246] width 767 height 344
click at [605, 183] on input "70.3" at bounding box center [587, 182] width 60 height 19
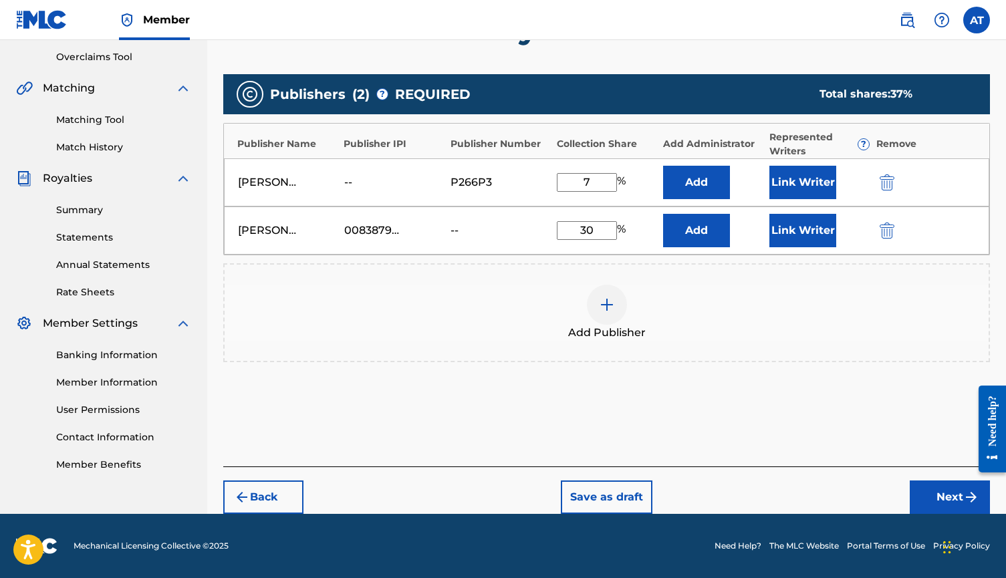
type input "70"
click at [589, 364] on div "Publishers ( 2 ) ? REQUIRED Total shares: 100 % Publisher Name Publisher IPI Pu…" at bounding box center [606, 224] width 767 height 301
click at [931, 495] on button "Next" at bounding box center [950, 497] width 80 height 33
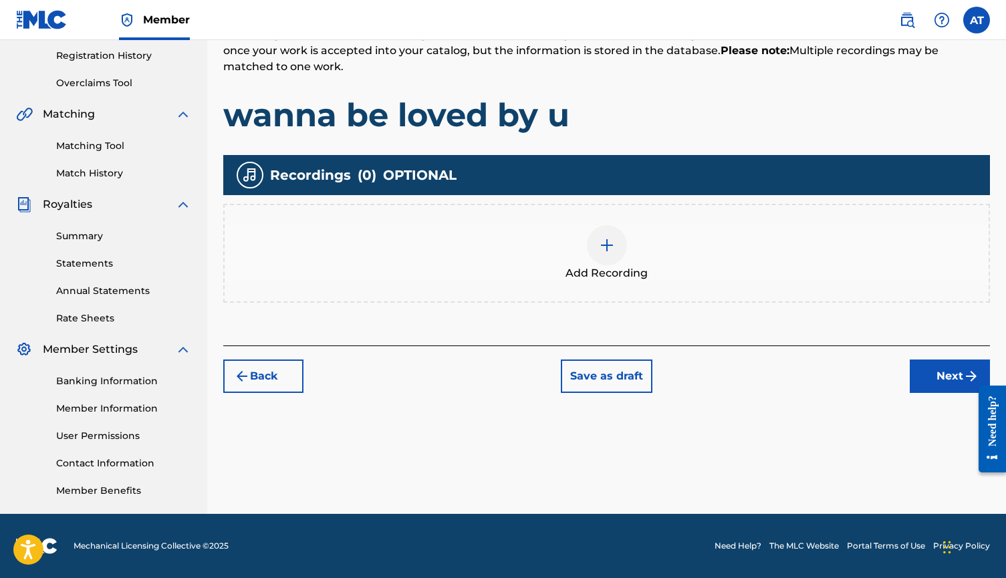
click at [570, 244] on div "Add Recording" at bounding box center [607, 253] width 764 height 56
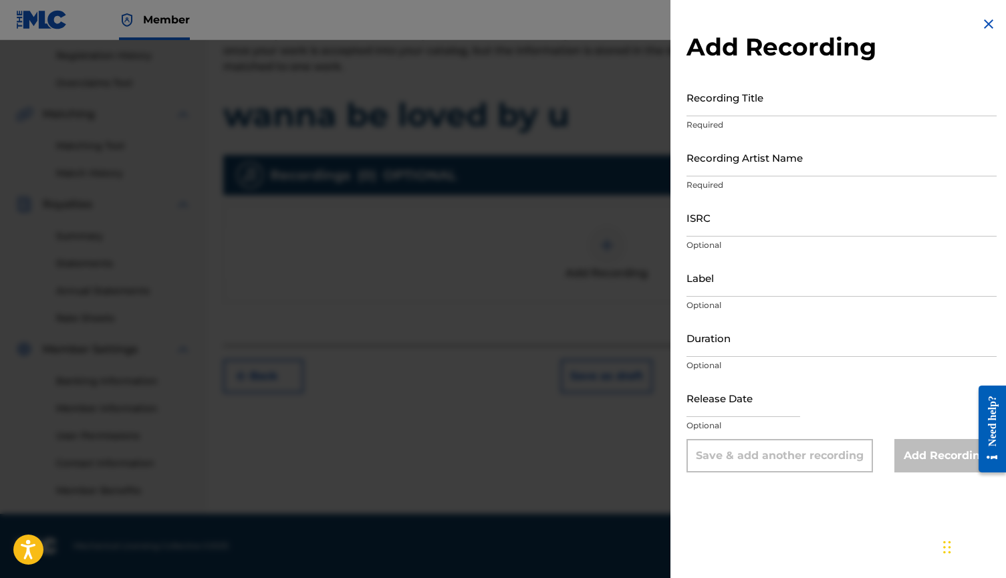
click at [721, 98] on input "Recording Title" at bounding box center [841, 97] width 310 height 38
type input "Wanna be loved u"
click at [751, 176] on input "Recording Artist Name" at bounding box center [841, 157] width 310 height 38
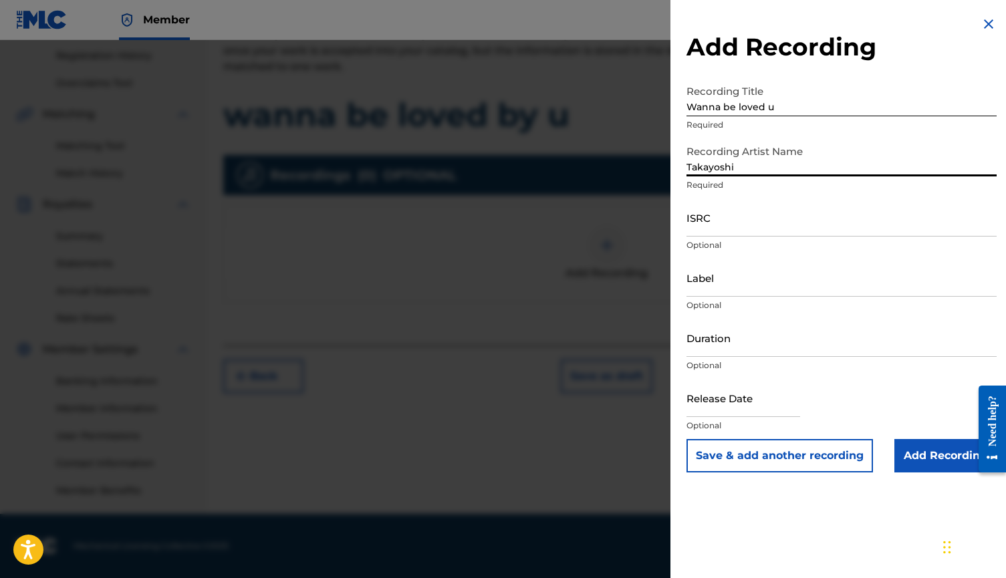
type input "Takayoshi"
click at [728, 209] on input "ISRC" at bounding box center [841, 217] width 310 height 38
click at [720, 220] on input "ISRC" at bounding box center [841, 217] width 310 height 38
paste input "QM24S2504807"
type input "QM24S2504807"
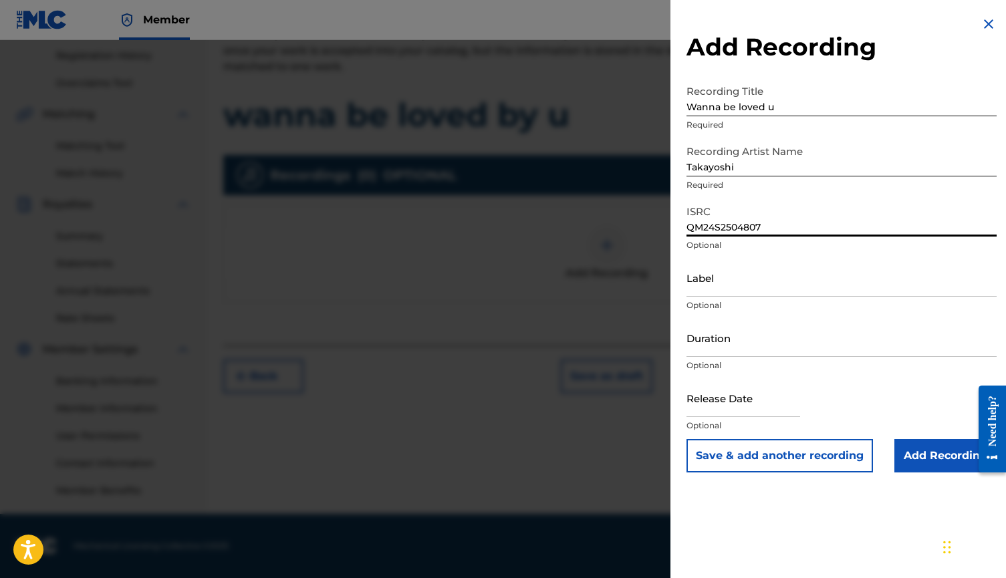
click at [749, 253] on div "ISRC QM24S2504807 Optional" at bounding box center [841, 228] width 310 height 60
click at [733, 409] on input "text" at bounding box center [743, 398] width 114 height 38
select select "7"
select select "2025"
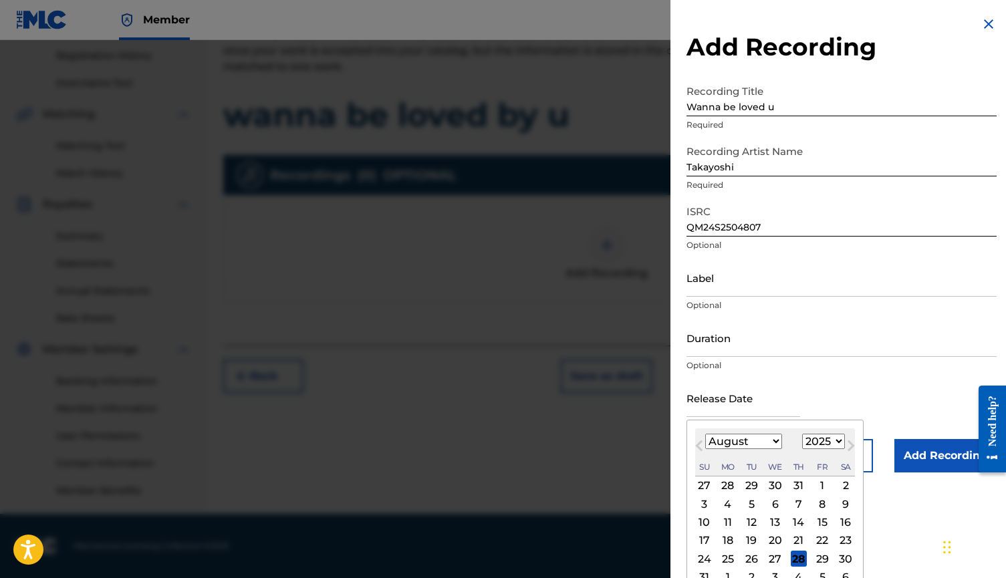
click at [755, 391] on input "text" at bounding box center [743, 398] width 114 height 38
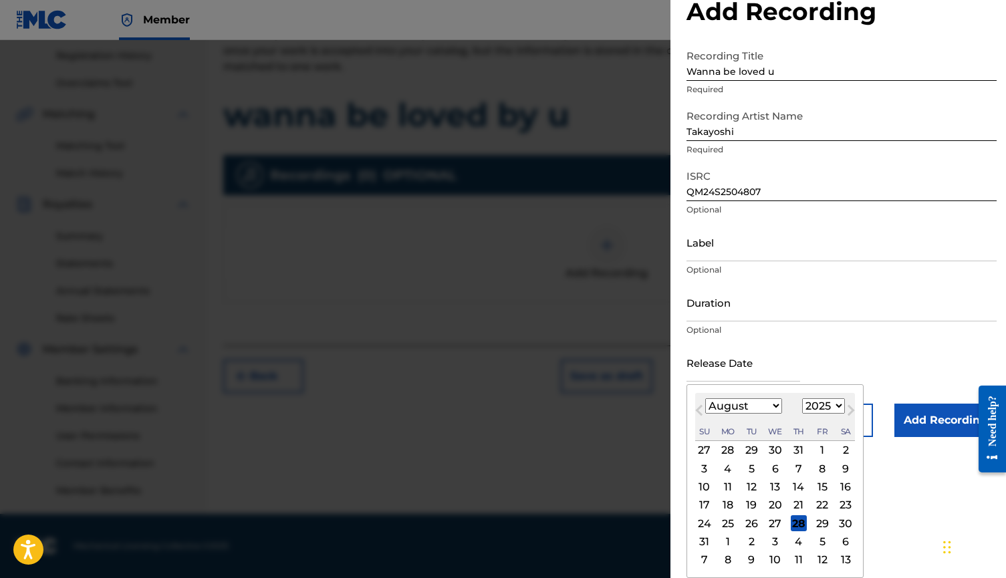
scroll to position [35, 0]
click at [899, 365] on div "Release Date Previous Month Next Month August [DATE] February March April May J…" at bounding box center [841, 374] width 310 height 60
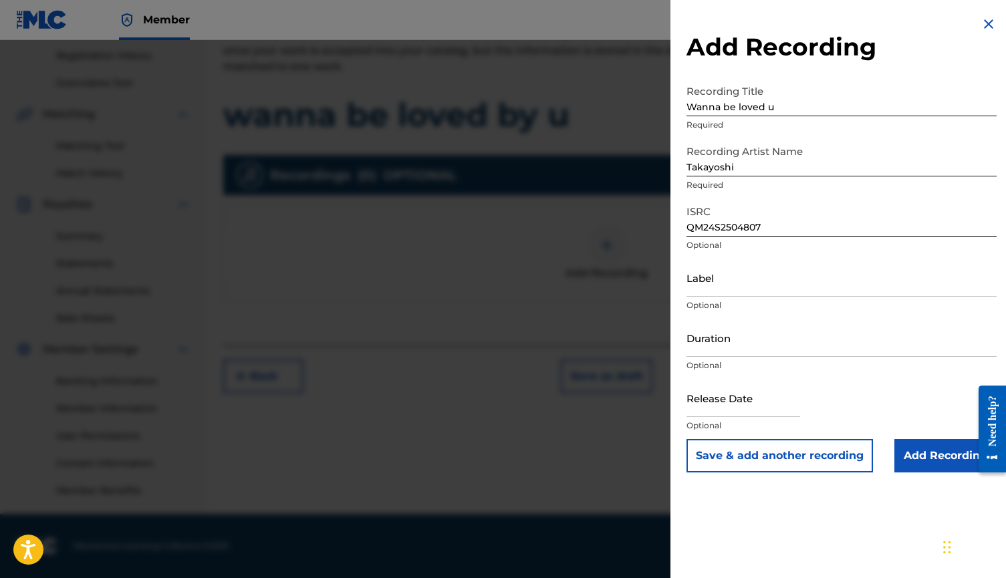
scroll to position [250, 0]
click at [785, 76] on div "Add Recording Recording Title Wanna be loved u Required Recording Artist Name […" at bounding box center [841, 244] width 342 height 489
click at [693, 109] on input "Wanna be loved u" at bounding box center [841, 97] width 310 height 38
type input "wanna be loved u"
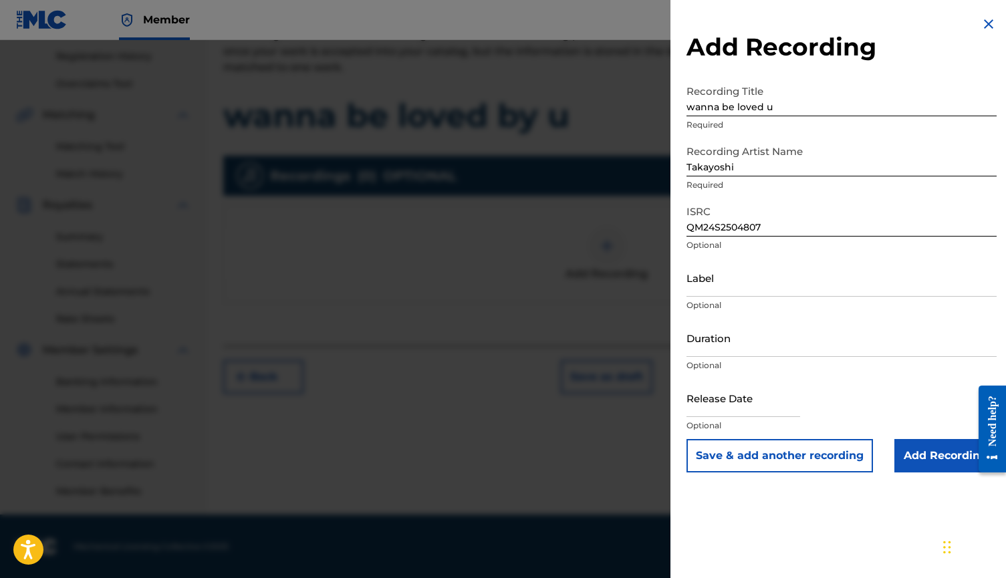
click at [805, 136] on div "Recording Title wanna be loved u Required" at bounding box center [841, 108] width 310 height 60
click at [779, 123] on p "Required" at bounding box center [841, 125] width 310 height 12
click at [779, 111] on input "wanna be loved u" at bounding box center [841, 97] width 310 height 38
click at [775, 160] on input "Takayoshi" at bounding box center [841, 157] width 310 height 38
click at [769, 172] on input "Takayoshi" at bounding box center [841, 157] width 310 height 38
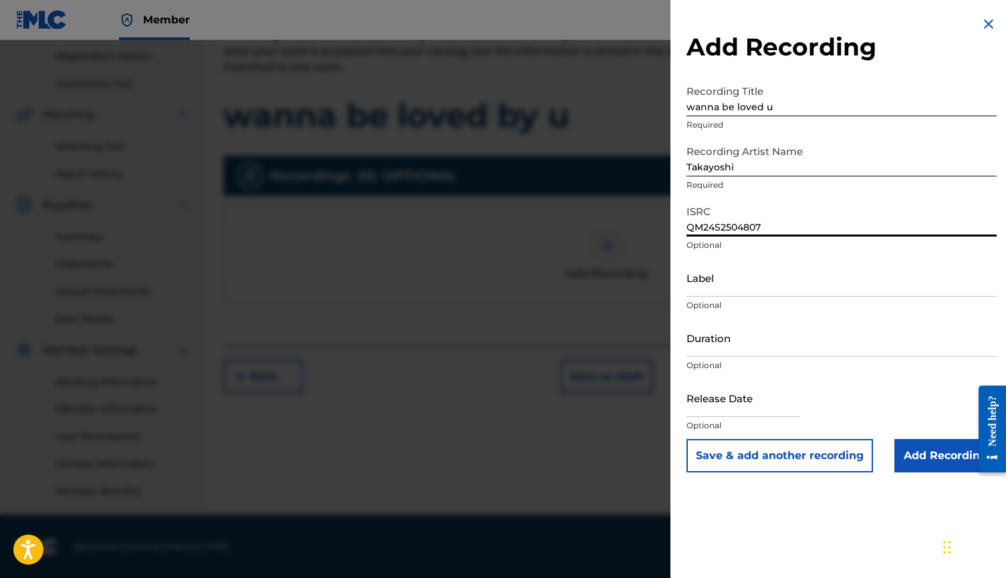
click at [766, 228] on input "QM24S2504807" at bounding box center [841, 217] width 310 height 38
click at [761, 265] on input "Label" at bounding box center [841, 278] width 310 height 38
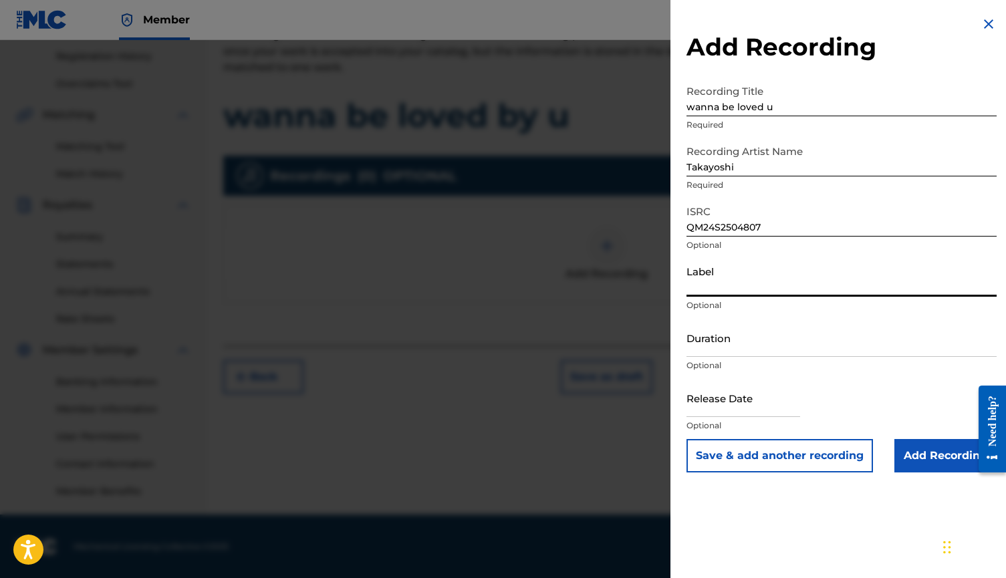
click at [837, 425] on p "Optional" at bounding box center [841, 426] width 310 height 12
click at [876, 395] on div "Release Date Optional" at bounding box center [841, 409] width 310 height 60
click at [783, 104] on input "wanna be loved u" at bounding box center [841, 97] width 310 height 38
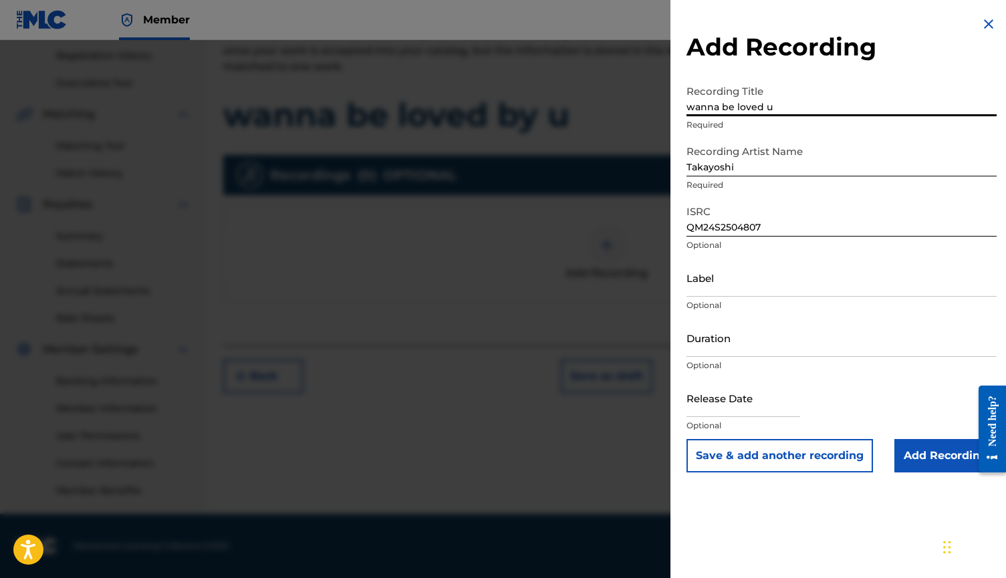
click at [756, 165] on input "Takayoshi" at bounding box center [841, 157] width 310 height 38
click at [750, 249] on p "Optional" at bounding box center [841, 245] width 310 height 12
click at [777, 223] on input "QM24S2504807" at bounding box center [841, 217] width 310 height 38
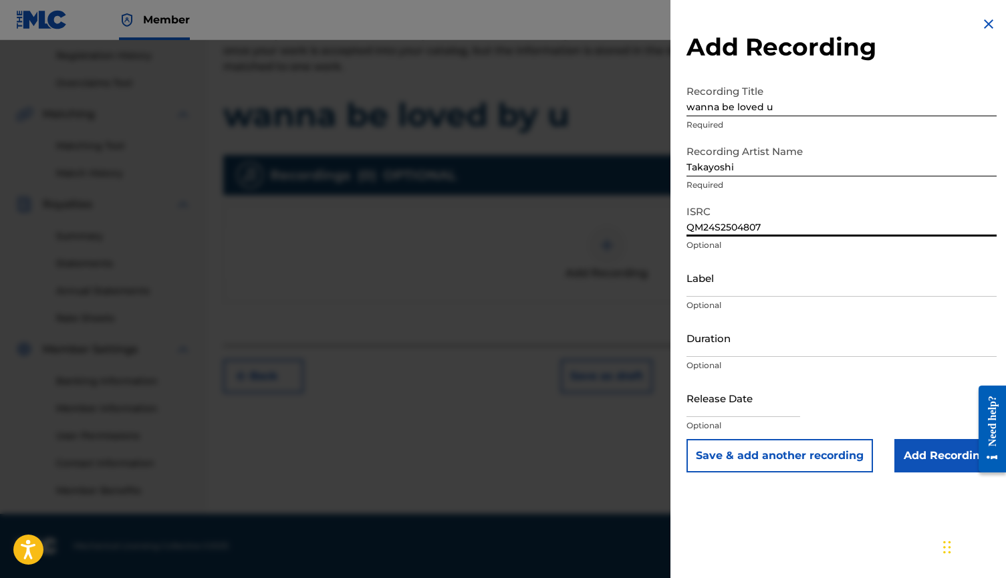
click at [765, 258] on div "ISRC QM24S2504807 Optional" at bounding box center [841, 228] width 310 height 60
click at [745, 269] on input "Label" at bounding box center [841, 278] width 310 height 38
click at [736, 258] on div "ISRC QM24S2504807 Optional" at bounding box center [841, 228] width 310 height 60
click at [882, 394] on div "Release Date Optional" at bounding box center [841, 409] width 310 height 60
click at [919, 456] on input "Add Recording" at bounding box center [945, 455] width 102 height 33
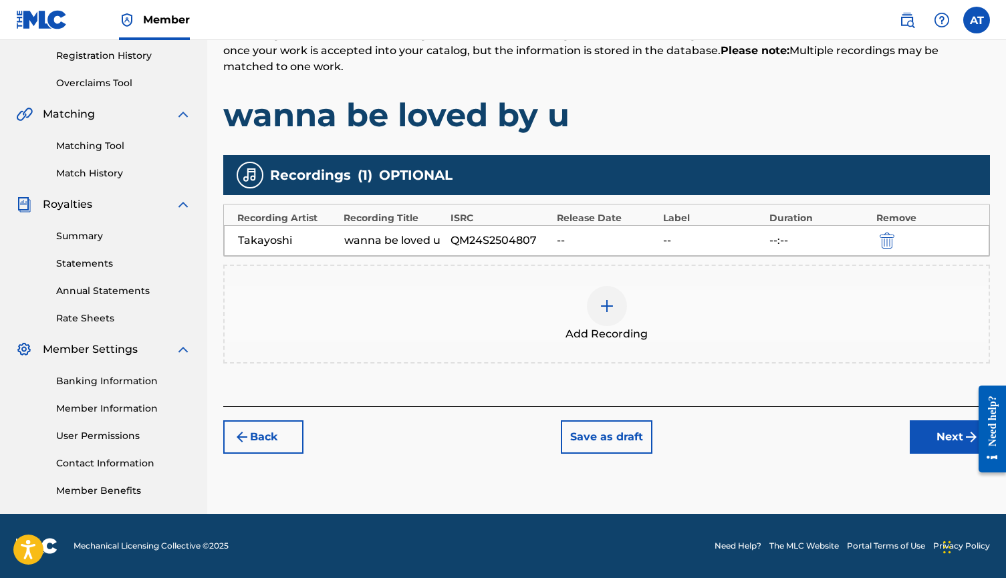
click at [504, 249] on div "[PERSON_NAME]na be loved u QM24S2504807 -- -- --:--" at bounding box center [606, 240] width 765 height 31
click at [493, 234] on div "QM24S2504807" at bounding box center [500, 241] width 100 height 16
click at [935, 433] on button "Next" at bounding box center [950, 436] width 80 height 33
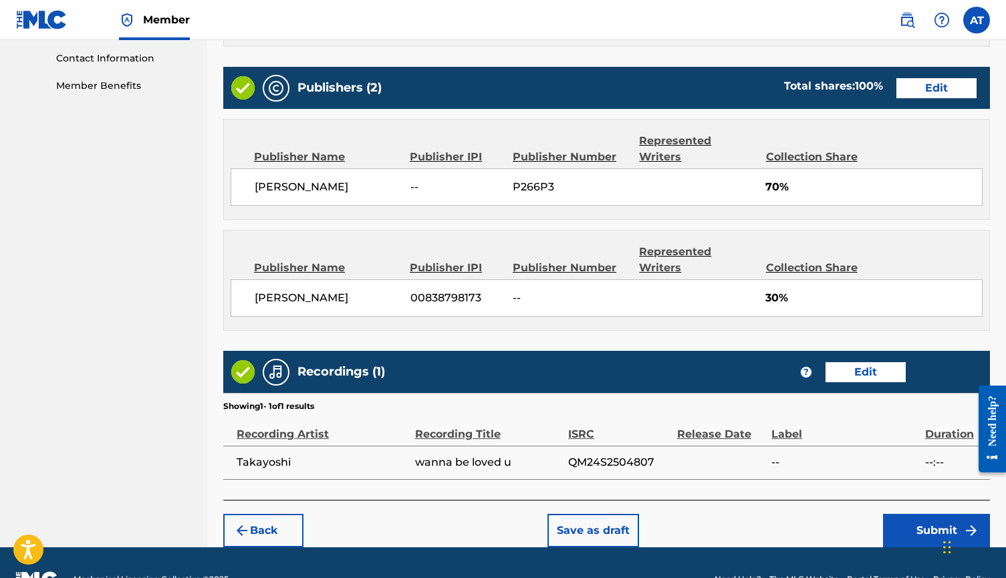
scroll to position [655, 0]
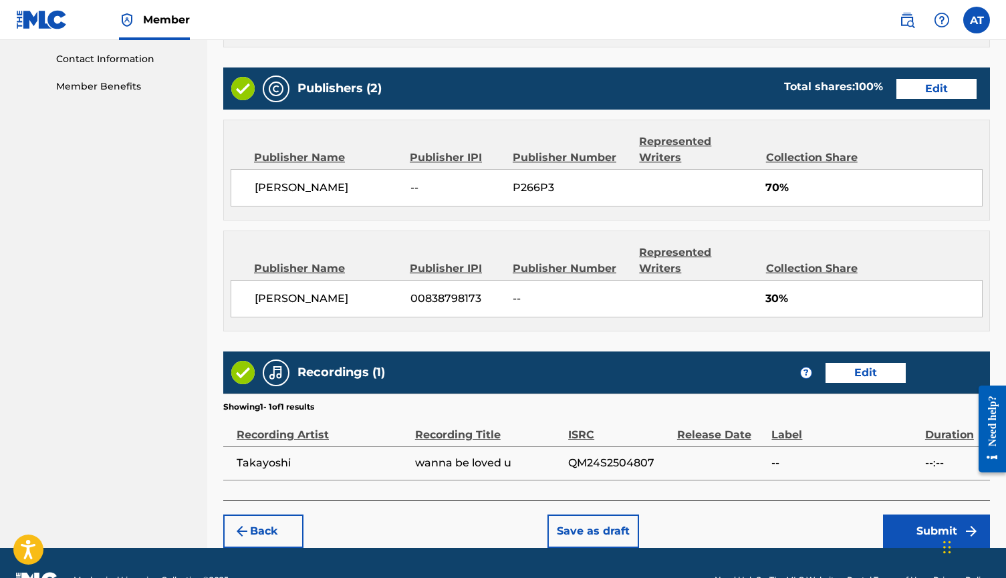
click at [871, 363] on button "Edit" at bounding box center [865, 373] width 80 height 20
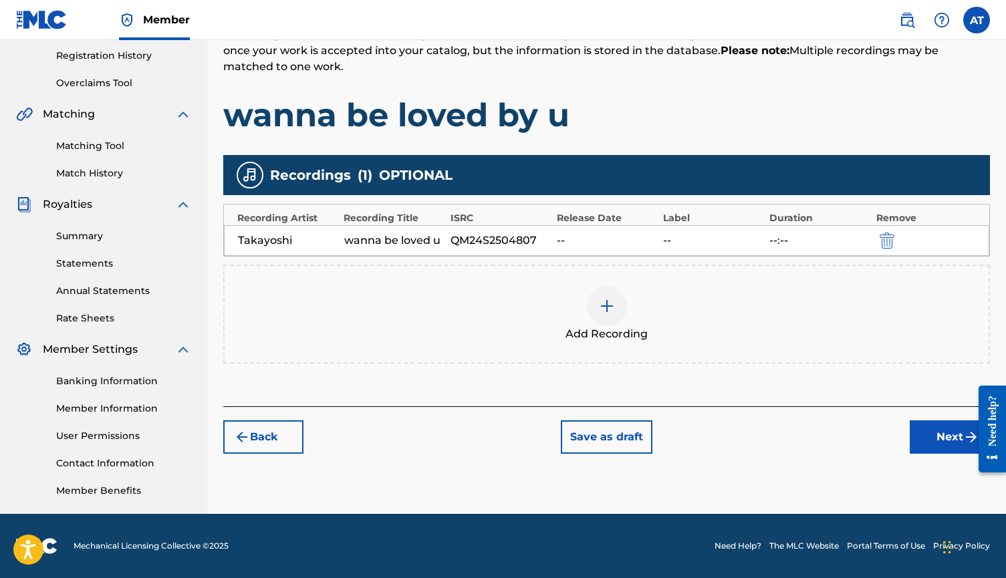
click at [613, 239] on div "--" at bounding box center [607, 241] width 100 height 16
click at [356, 234] on div "wanna be loved u" at bounding box center [394, 241] width 100 height 16
click at [887, 238] on img "submit" at bounding box center [887, 241] width 15 height 16
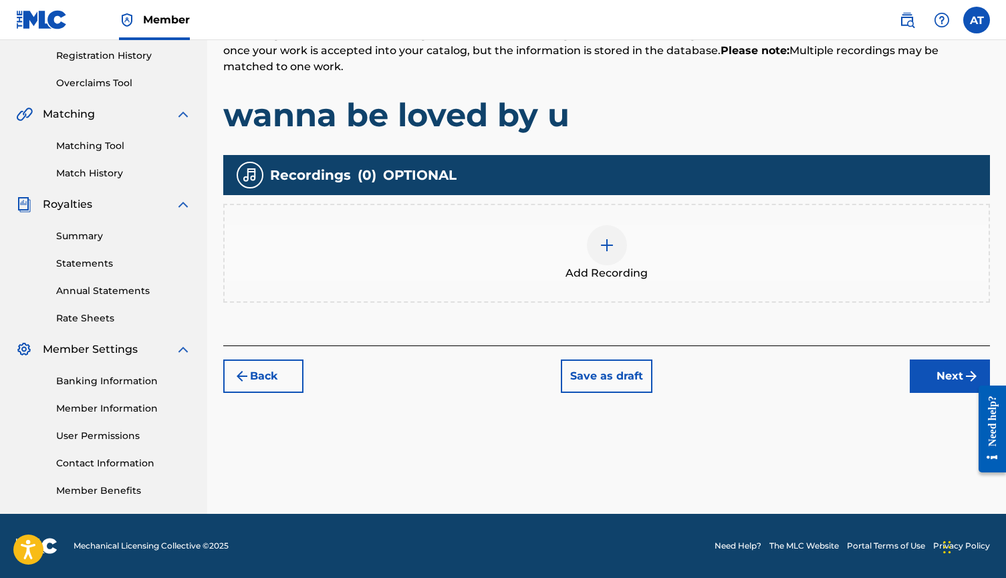
click at [598, 279] on span "Add Recording" at bounding box center [606, 273] width 82 height 16
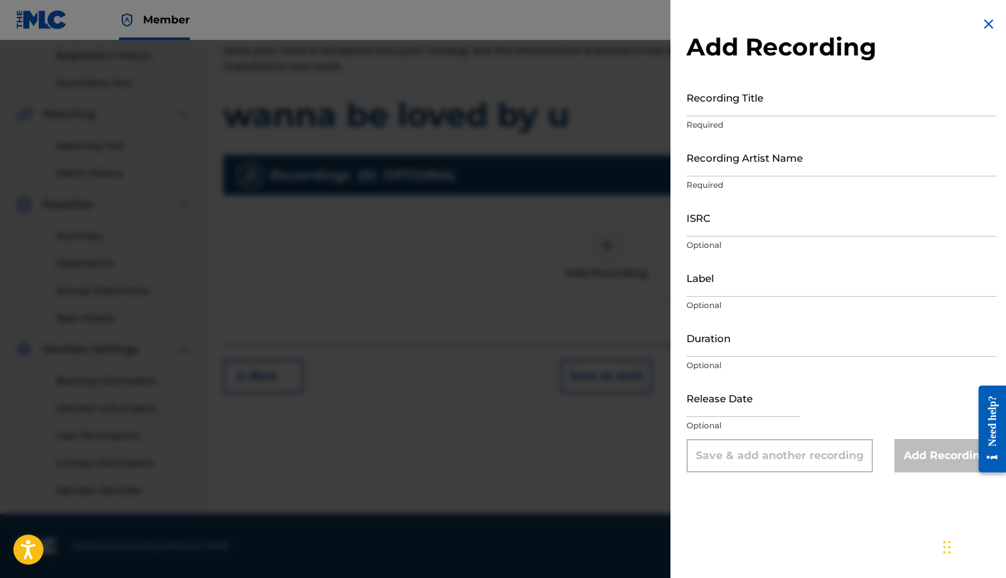
click at [725, 100] on input "Recording Title" at bounding box center [841, 97] width 310 height 38
type input "wanna be loved by u"
click at [720, 144] on input "Recording Artist Name" at bounding box center [841, 157] width 310 height 38
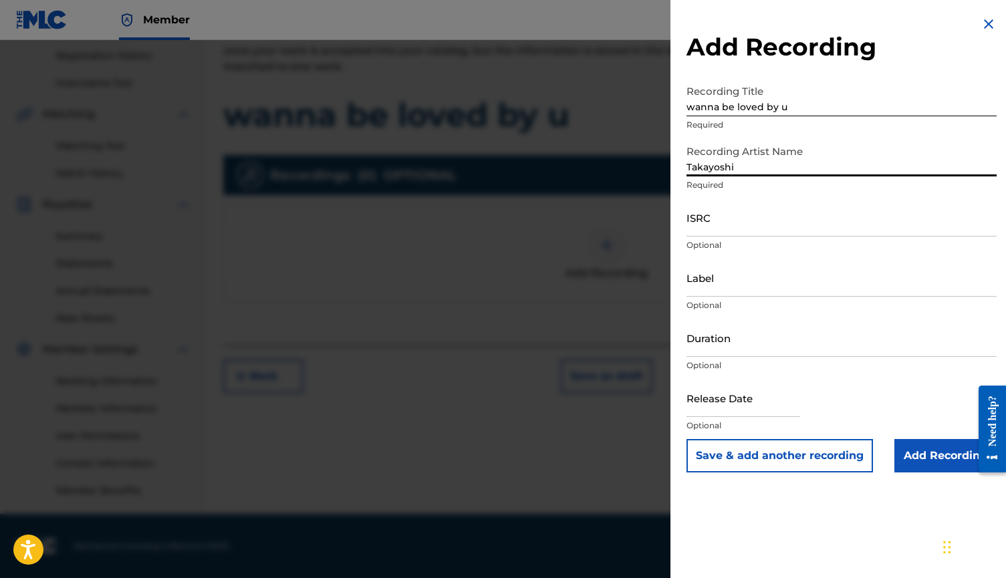
type input "Takayoshi"
click at [718, 224] on input "ISRC" at bounding box center [841, 217] width 310 height 38
paste input "QM24S2504807"
type input "QM24S2504807"
click at [926, 469] on input "Add Recording" at bounding box center [945, 455] width 102 height 33
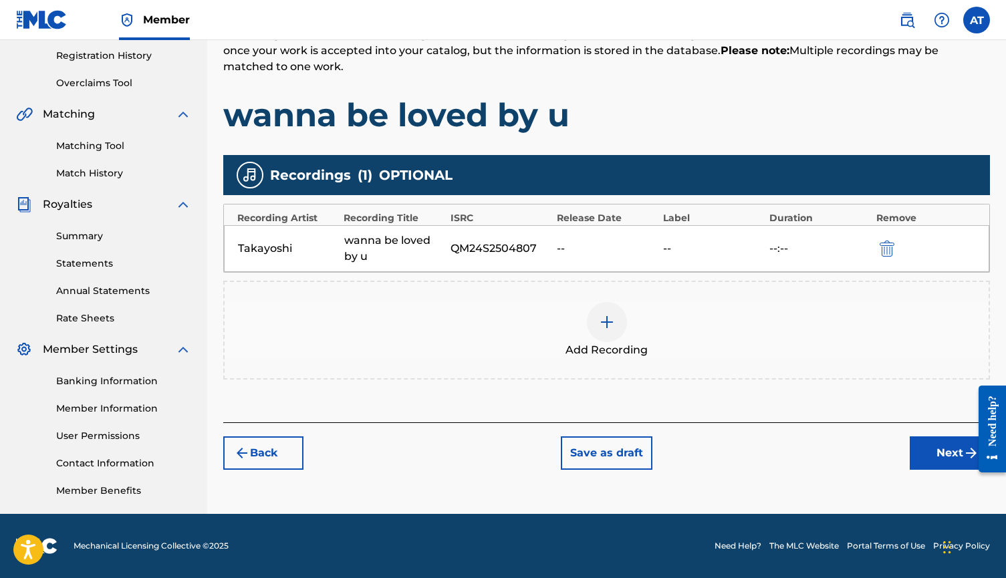
click at [939, 448] on button "Next" at bounding box center [950, 452] width 80 height 33
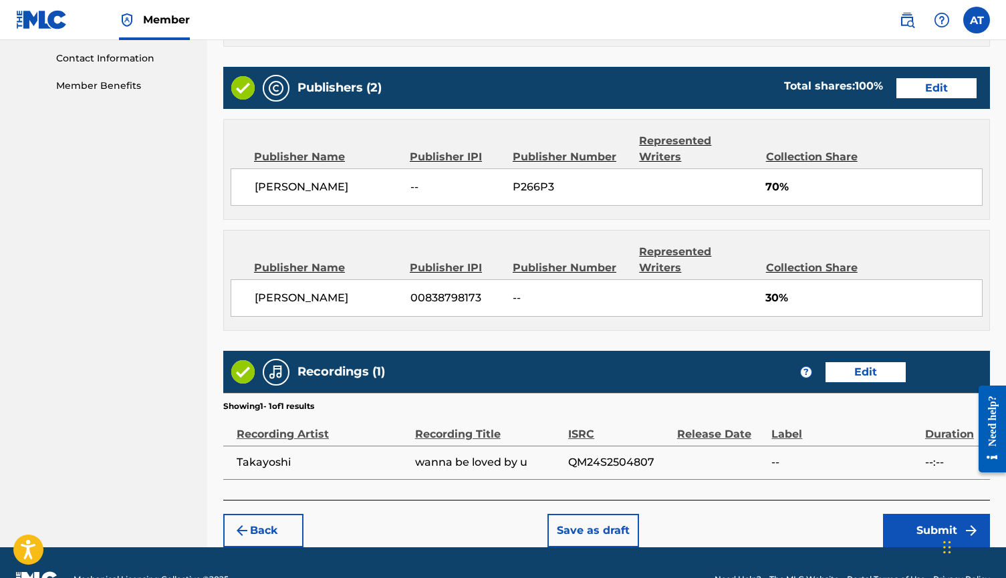
scroll to position [655, 0]
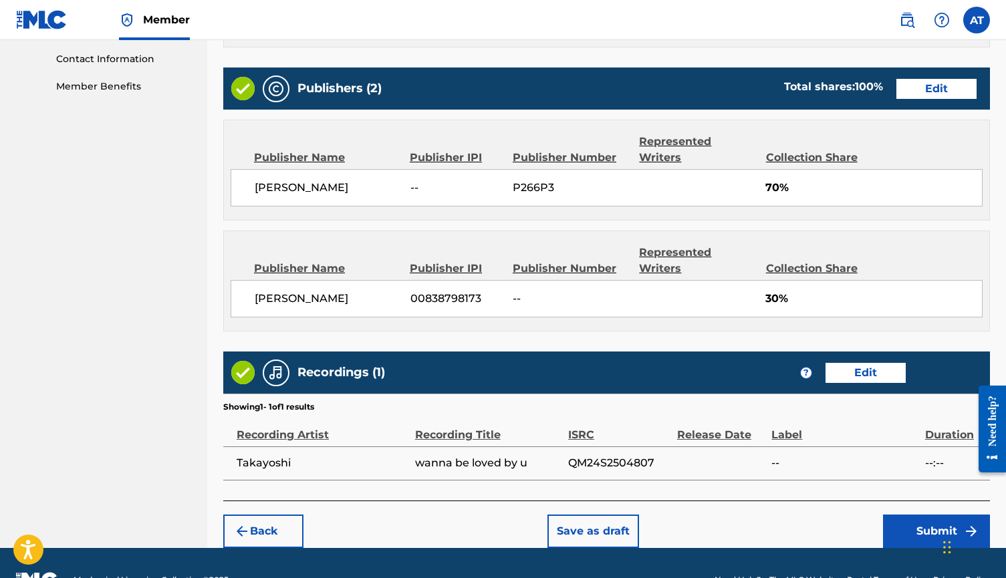
click at [912, 515] on button "Submit" at bounding box center [936, 531] width 107 height 33
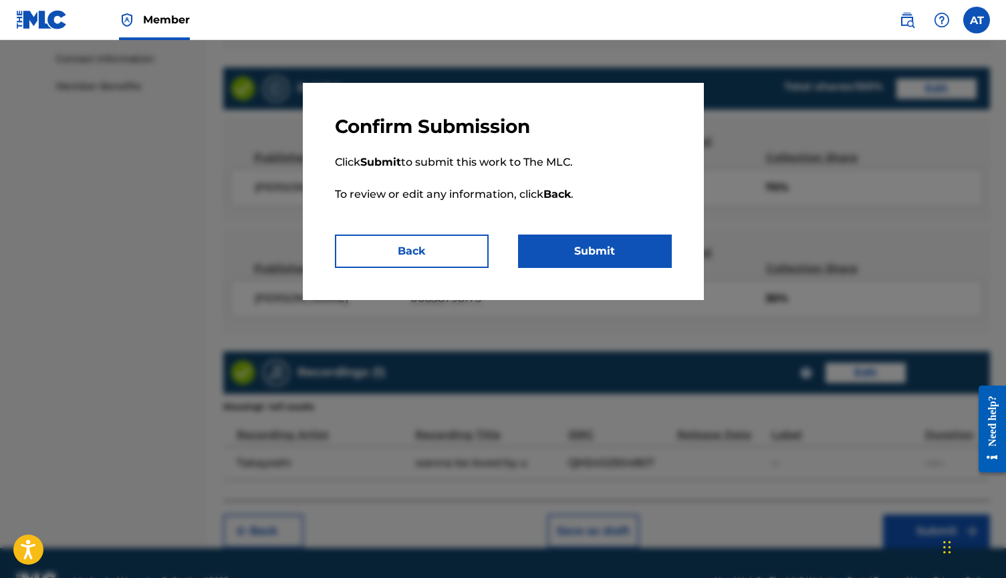
click at [578, 243] on button "Submit" at bounding box center [595, 251] width 154 height 33
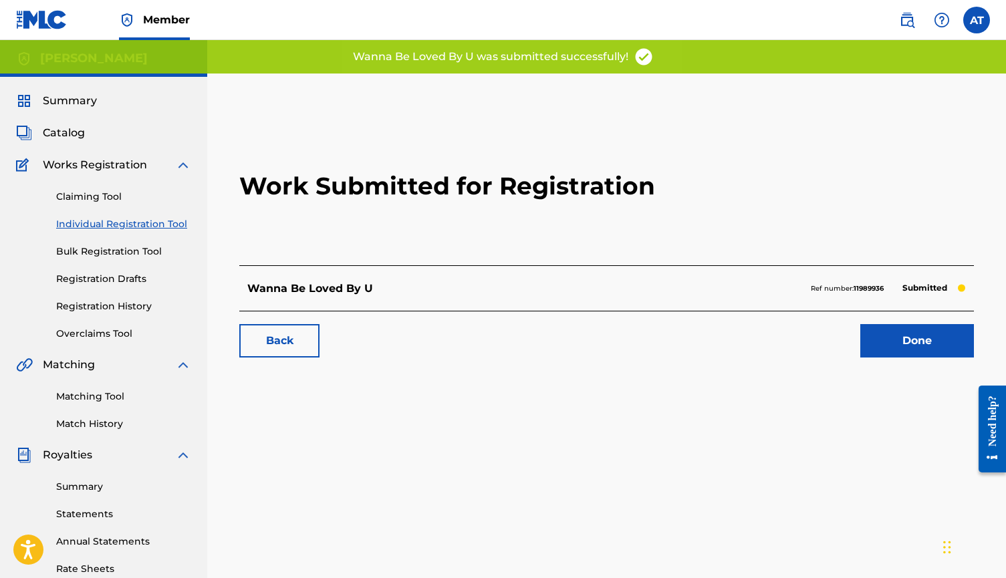
scroll to position [-1, 0]
click at [63, 97] on span "Summary" at bounding box center [70, 101] width 54 height 16
